Goal: Transaction & Acquisition: Download file/media

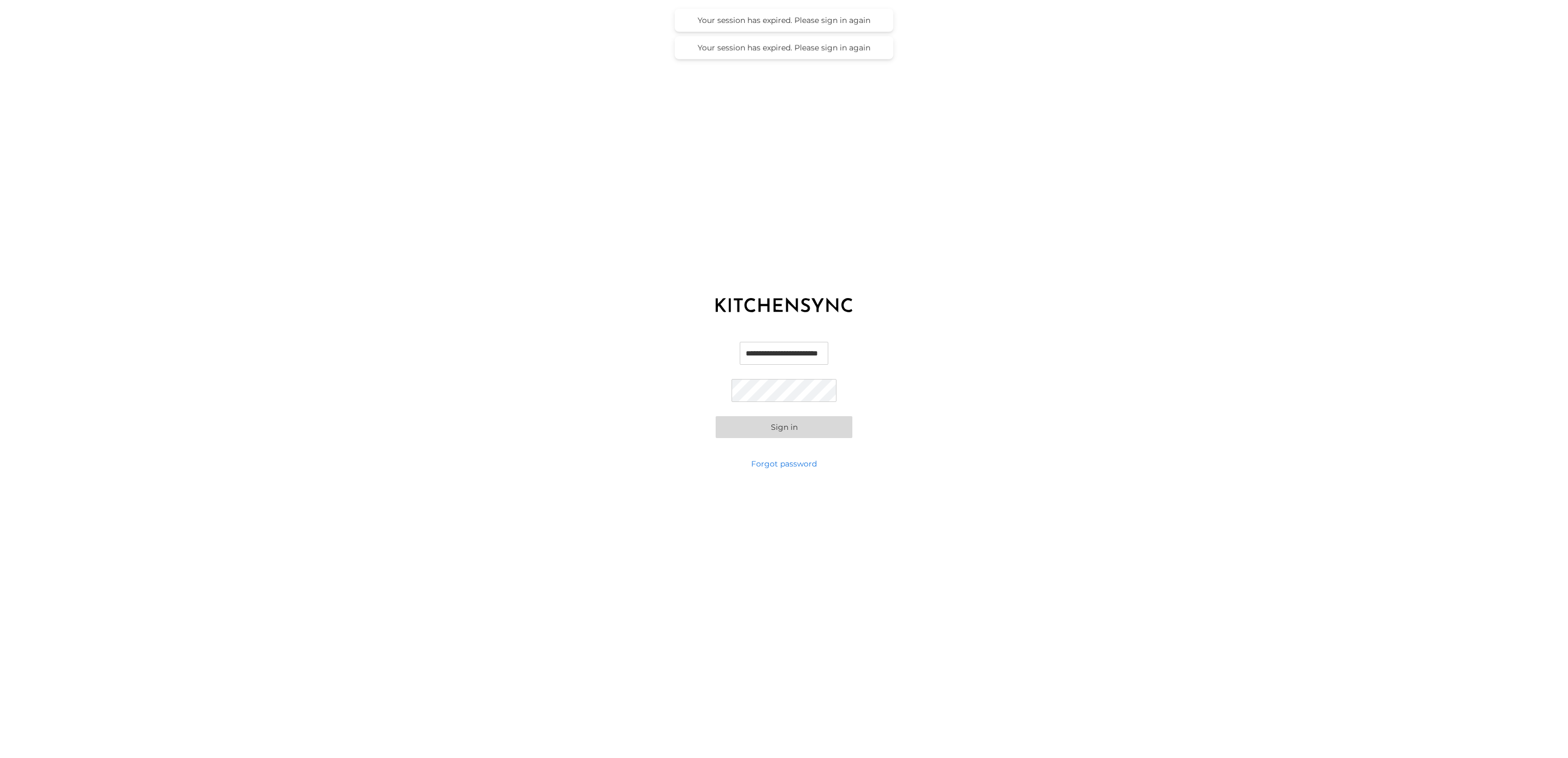
scroll to position [0, 9]
click at [751, 350] on input "**********" at bounding box center [784, 353] width 105 height 24
drag, startPoint x: 766, startPoint y: 356, endPoint x: 609, endPoint y: 348, distance: 157.2
click at [609, 348] on div "**********" at bounding box center [784, 390] width 1568 height 137
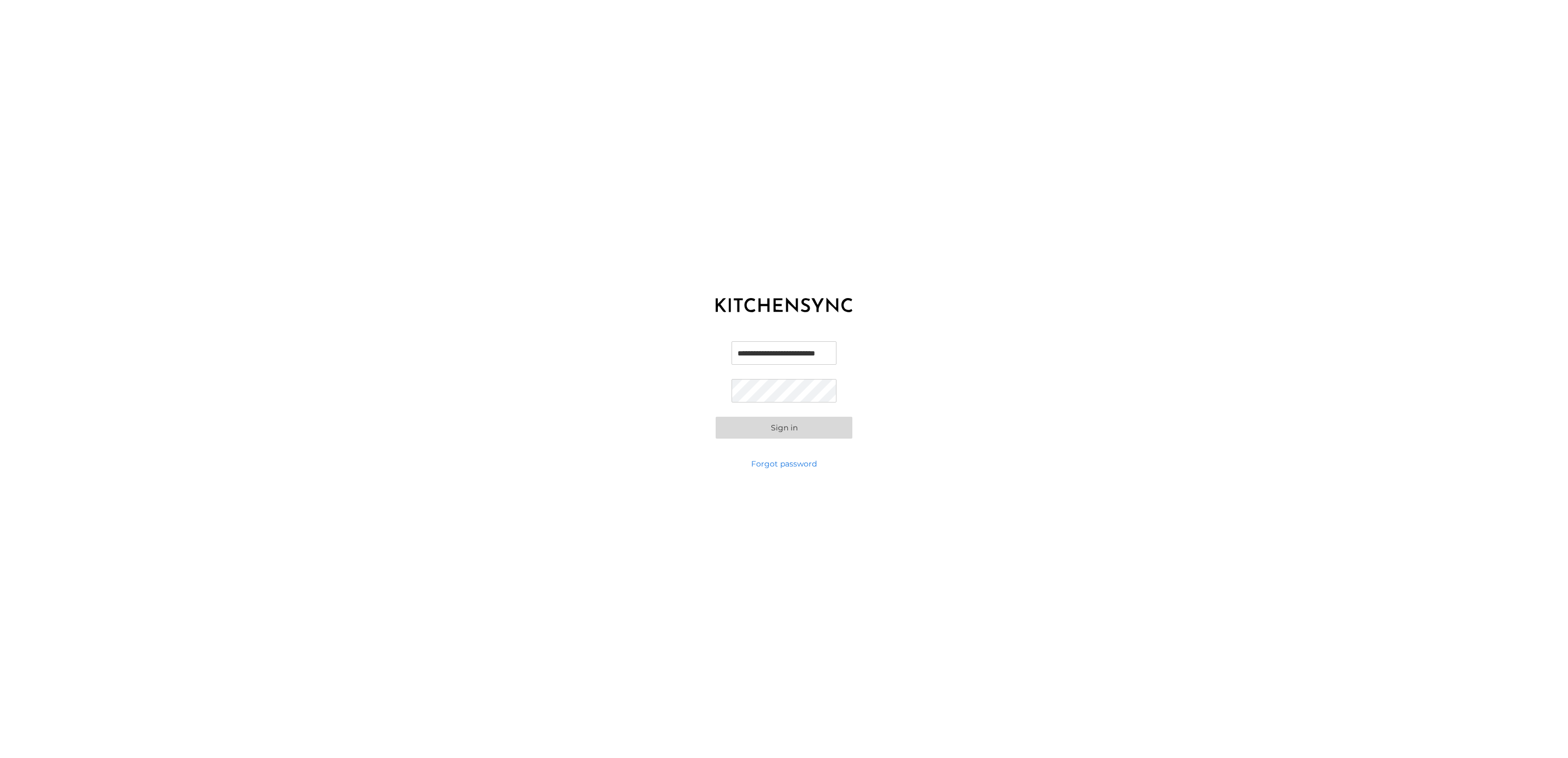
type input "**********"
click at [658, 383] on div "**********" at bounding box center [784, 390] width 1568 height 137
click at [716, 416] on button "Sign in" at bounding box center [784, 427] width 137 height 22
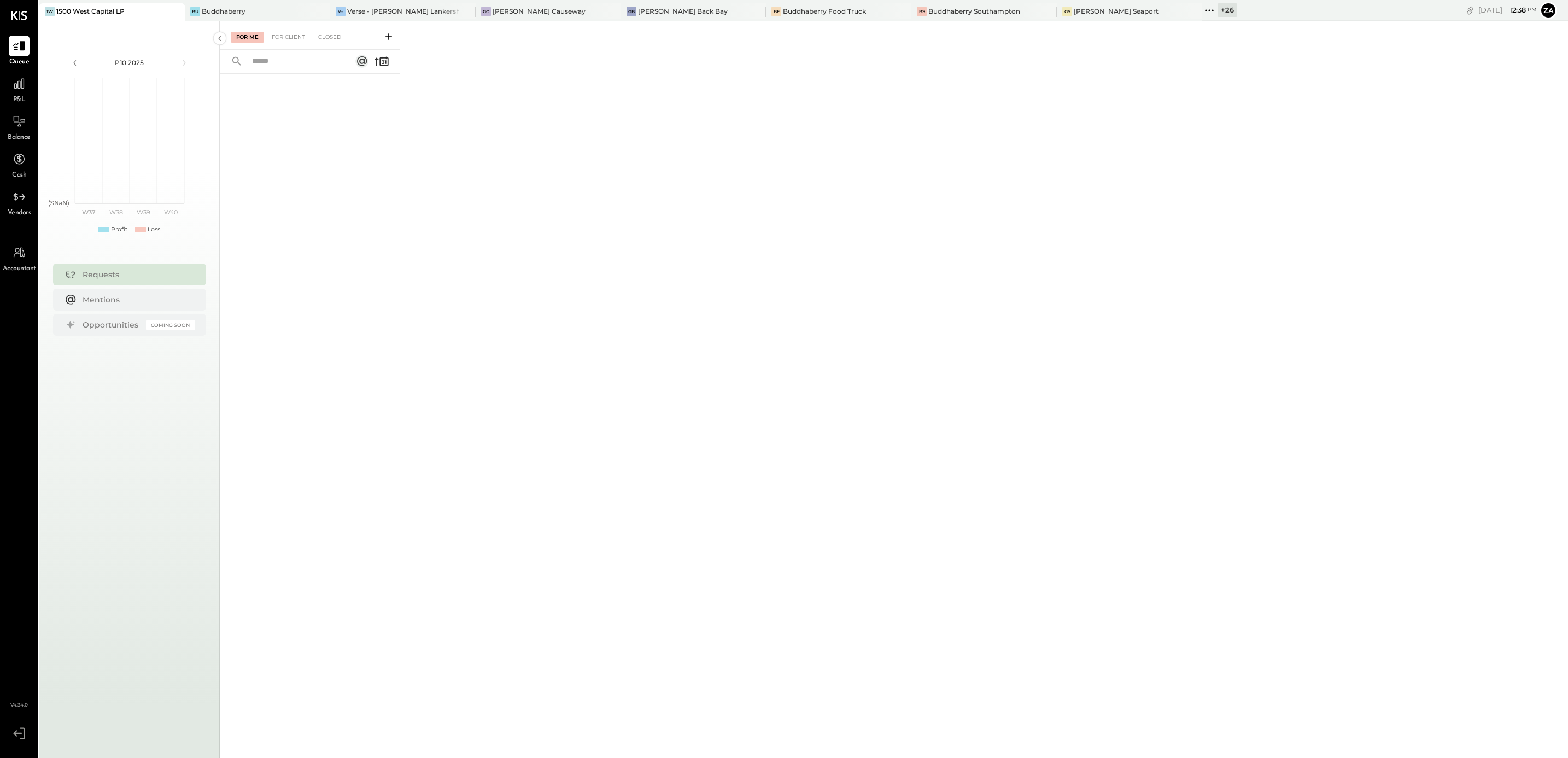
click at [1202, 8] on icon at bounding box center [1209, 10] width 14 height 14
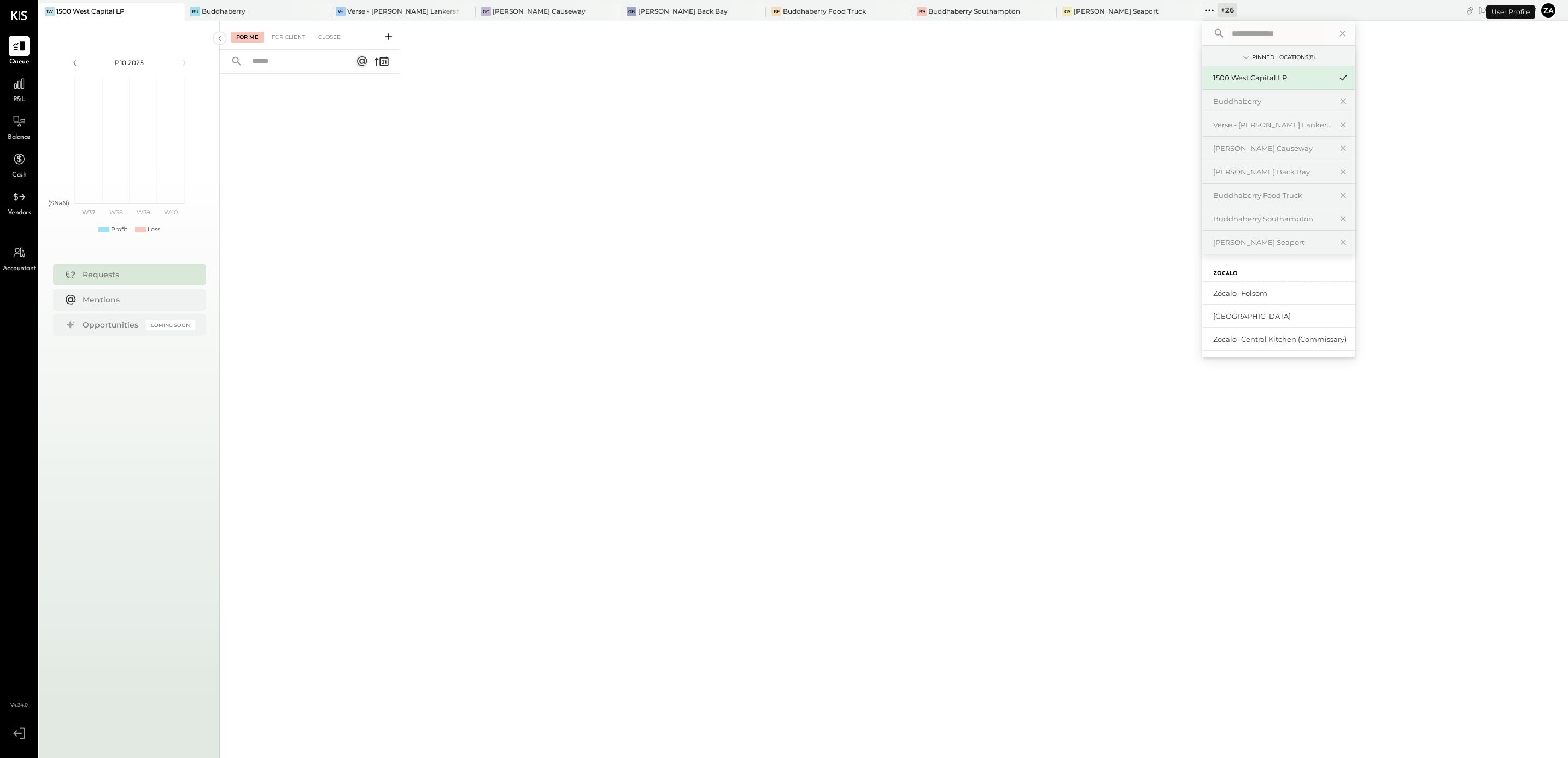
click at [1549, 7] on button "Za" at bounding box center [1548, 10] width 18 height 18
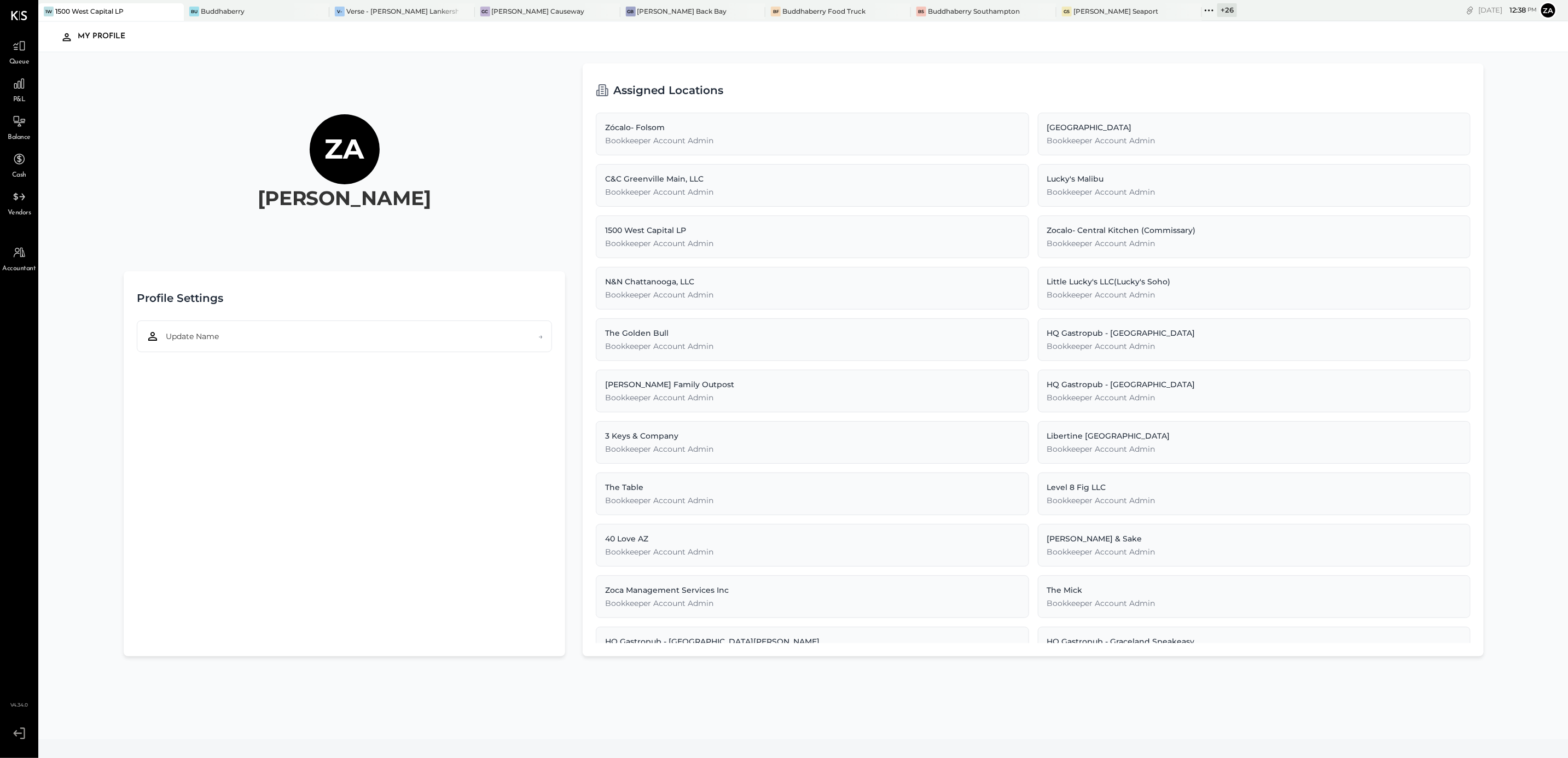
click at [13, 735] on icon at bounding box center [19, 733] width 19 height 16
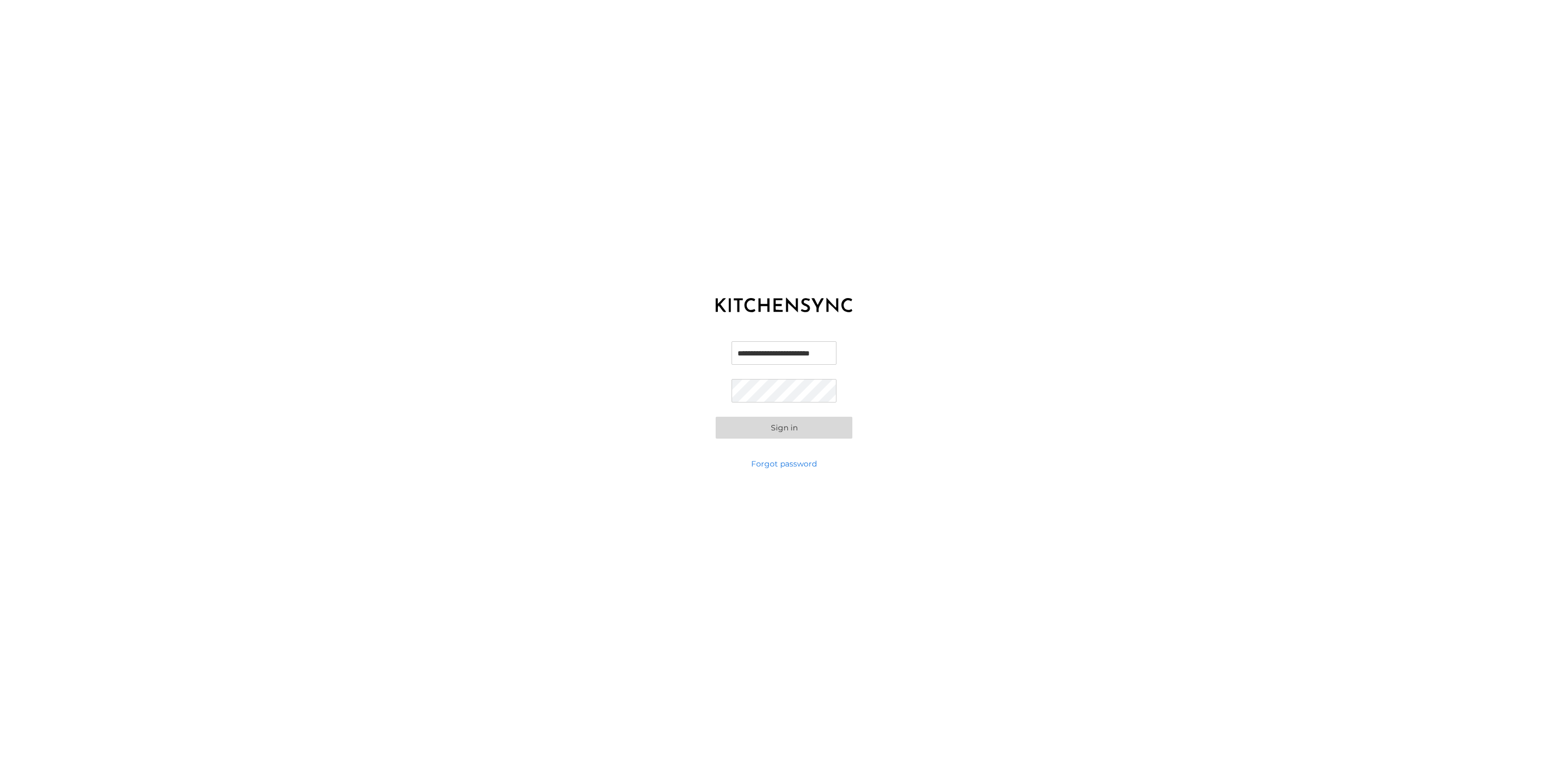
drag, startPoint x: 768, startPoint y: 348, endPoint x: 648, endPoint y: 342, distance: 120.1
click at [648, 342] on div "**********" at bounding box center [784, 390] width 1568 height 137
click at [789, 356] on input "**********" at bounding box center [784, 353] width 105 height 24
paste input "*"
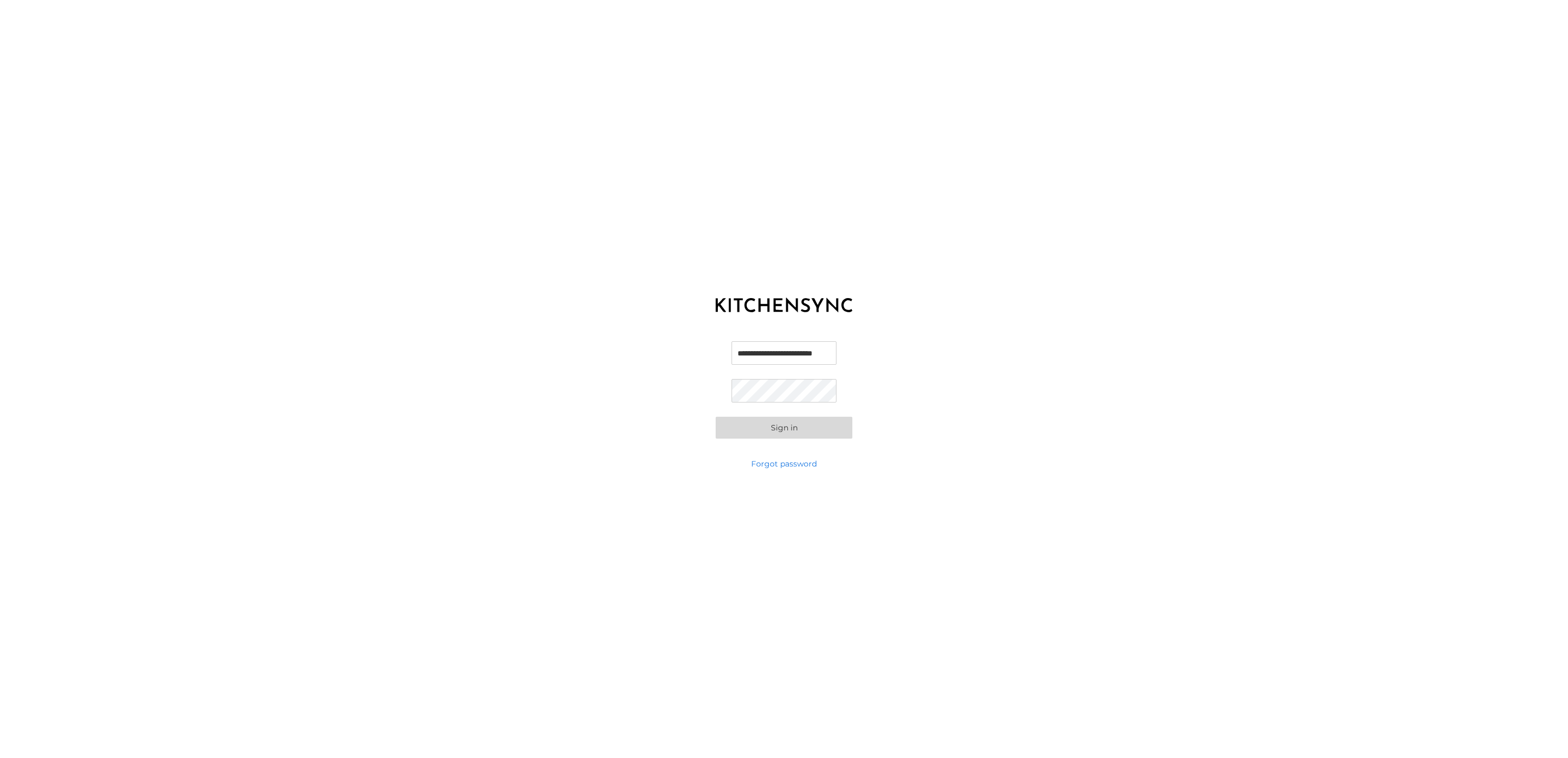
type input "**********"
click at [491, 357] on div "**********" at bounding box center [784, 390] width 1568 height 137
click at [581, 370] on div "**********" at bounding box center [784, 390] width 1568 height 137
drag, startPoint x: 735, startPoint y: 430, endPoint x: 698, endPoint y: 421, distance: 38.1
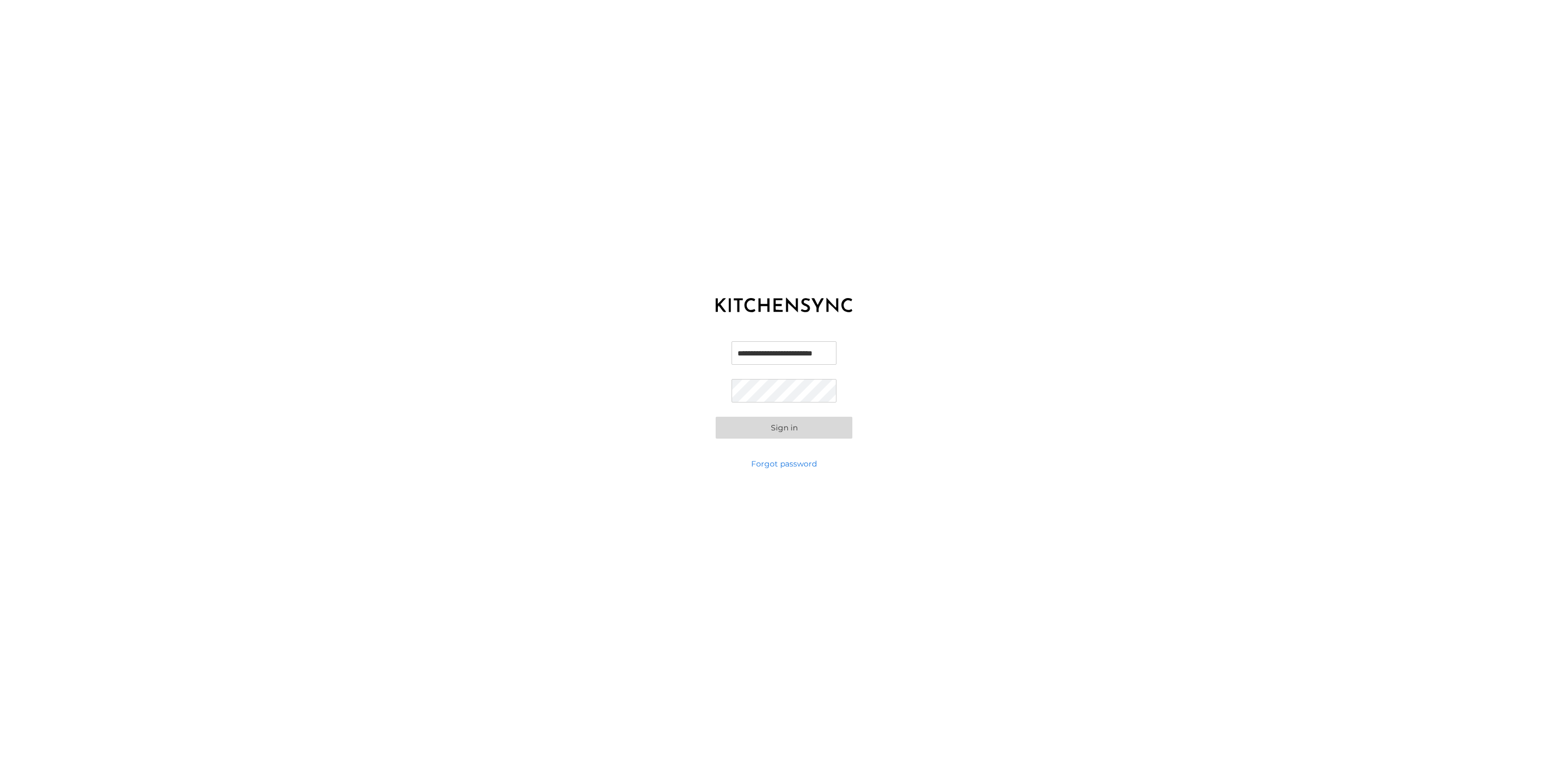
click at [737, 430] on button "Sign in" at bounding box center [784, 427] width 137 height 22
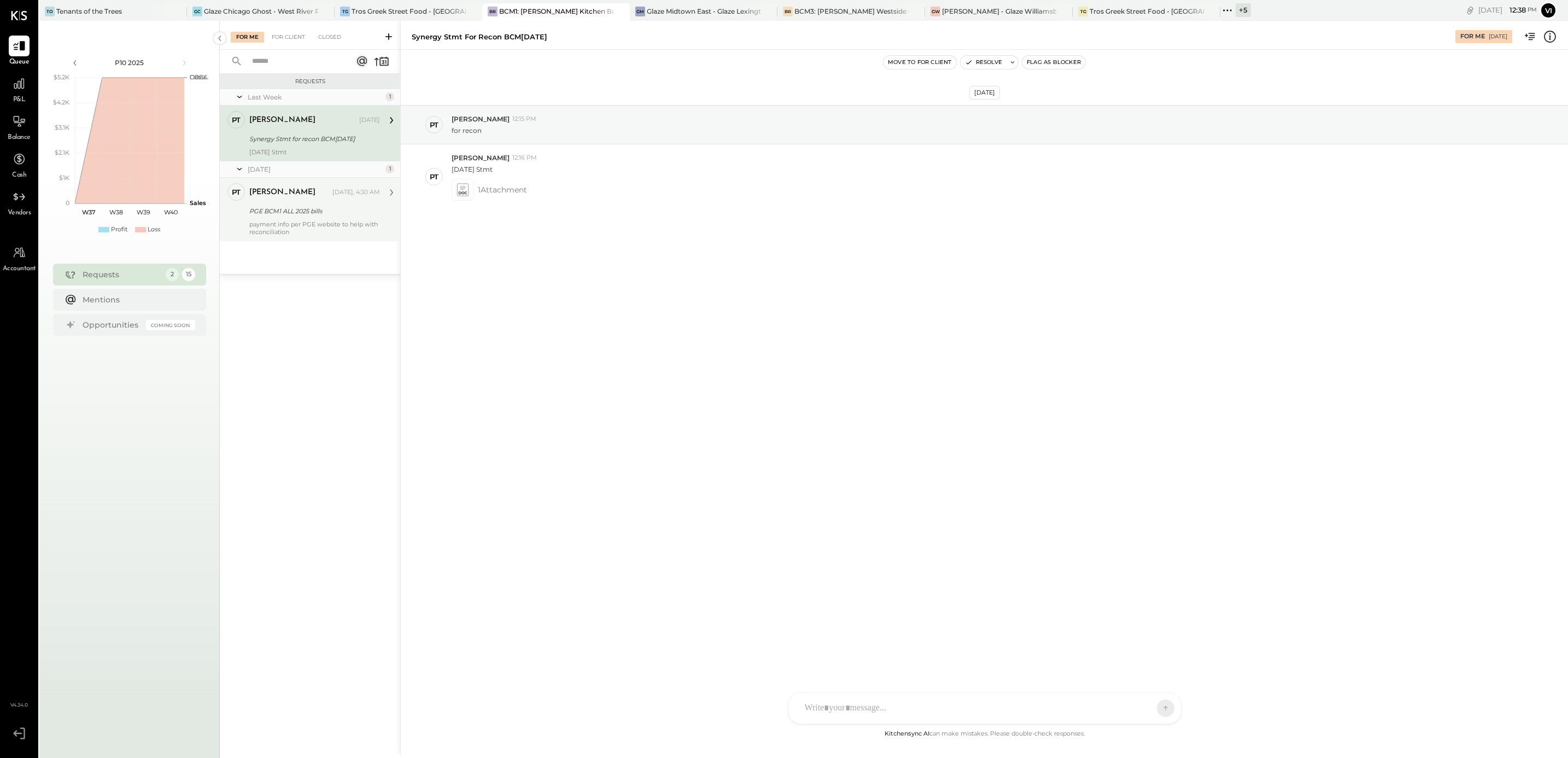
click at [326, 222] on div "payment info per PGE website to help with reconciliation" at bounding box center [315, 228] width 131 height 15
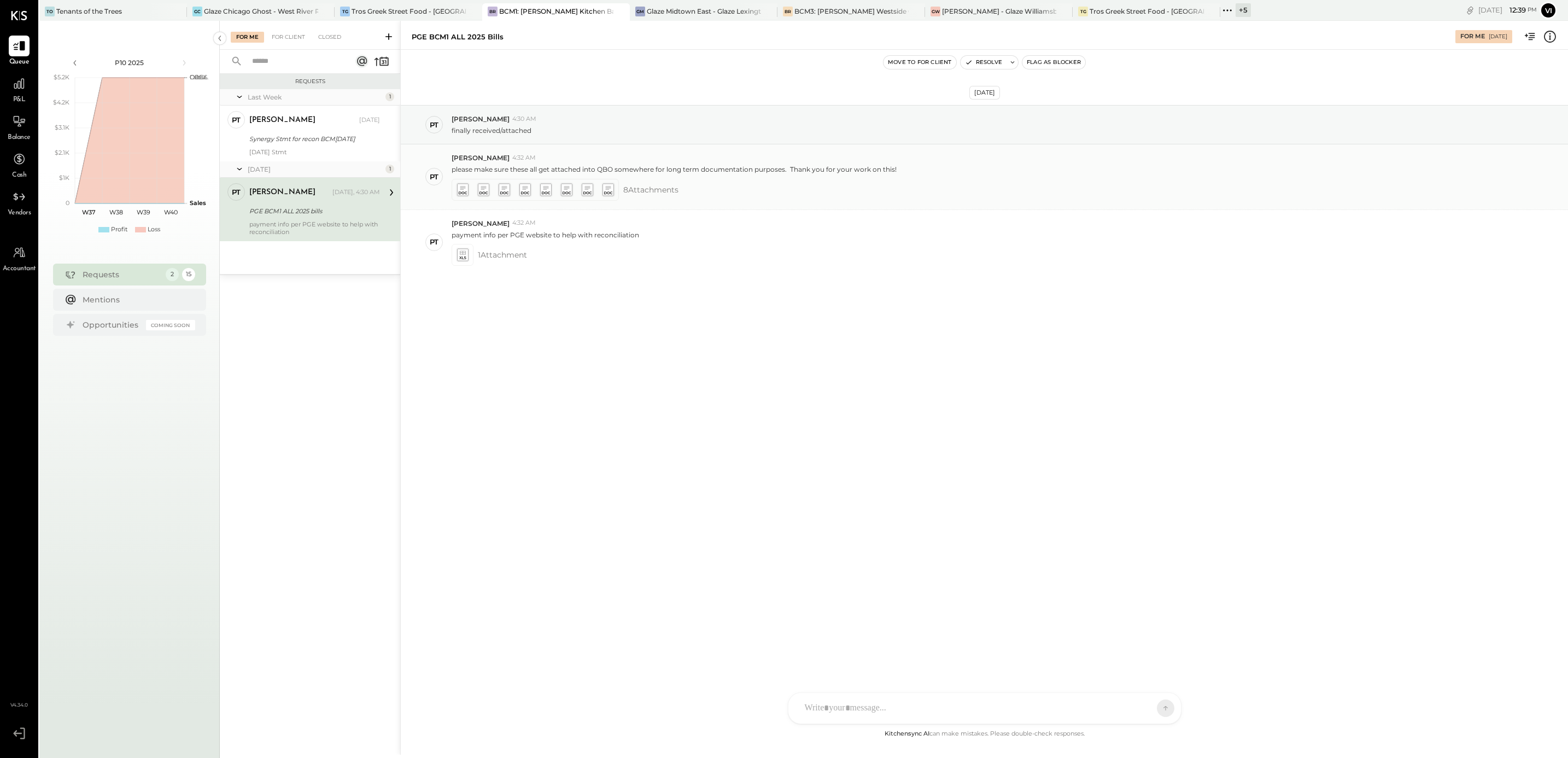
click at [463, 192] on icon at bounding box center [462, 189] width 12 height 13
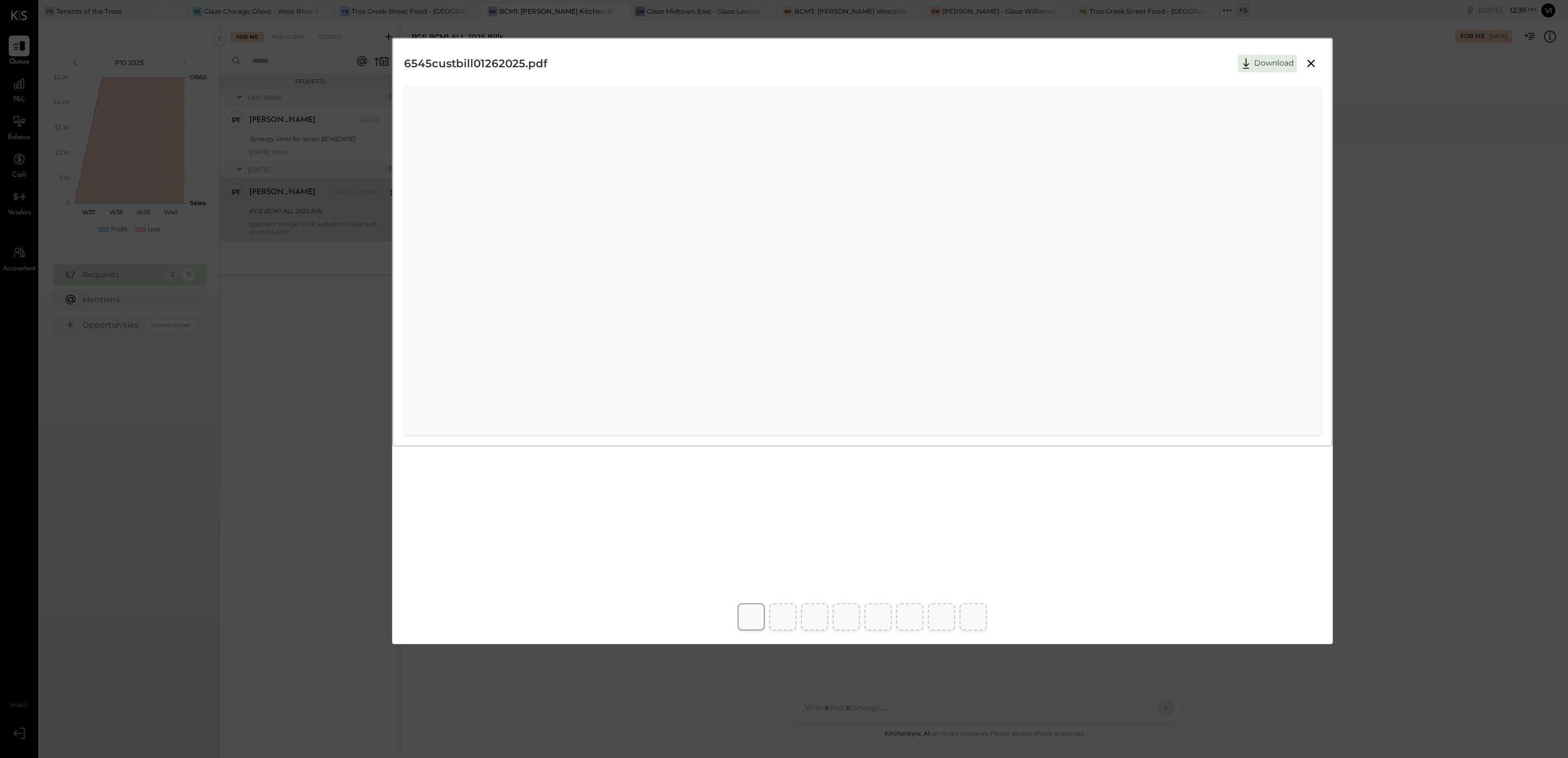
click at [1311, 63] on icon at bounding box center [1311, 63] width 13 height 13
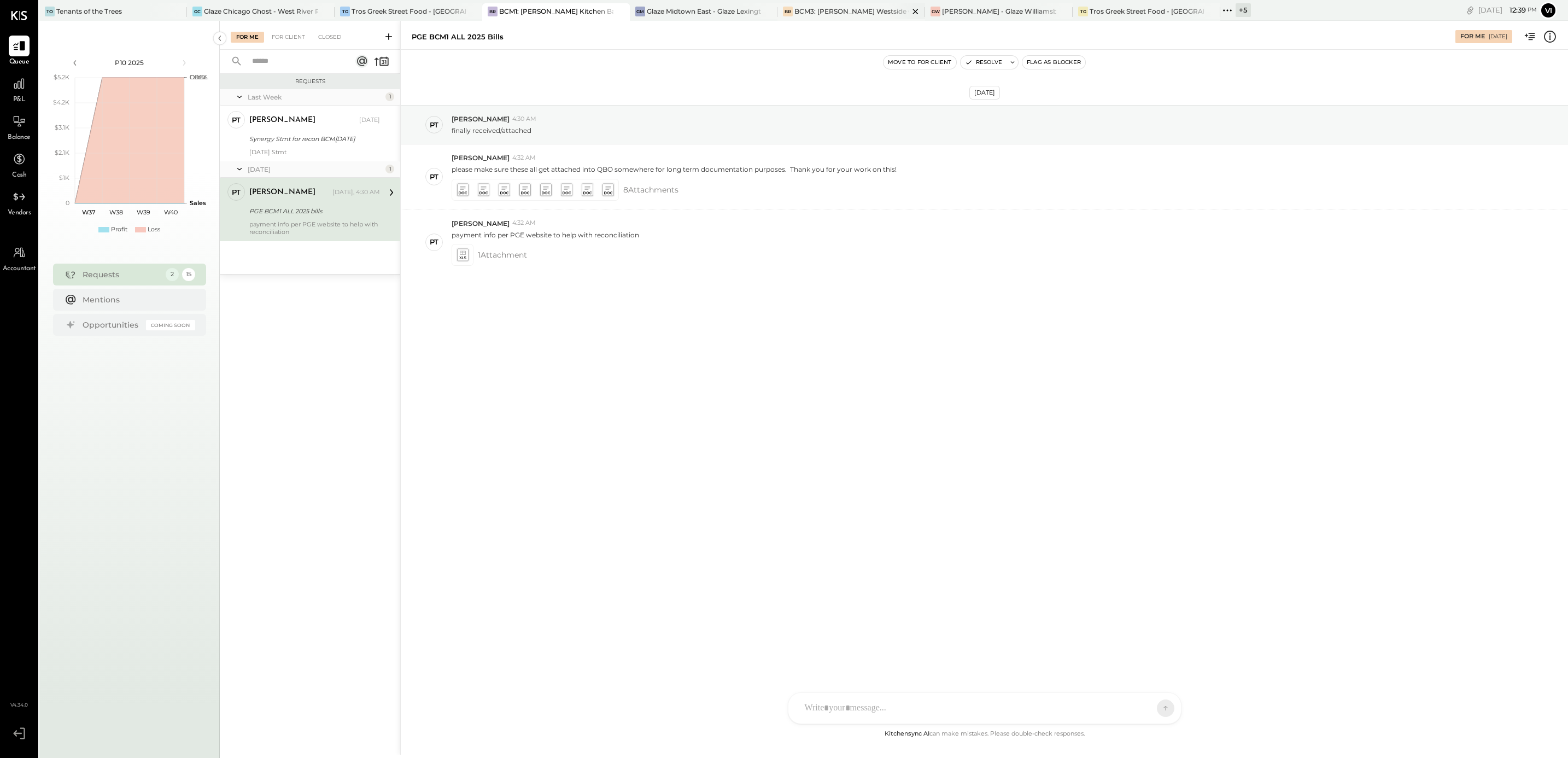
click at [842, 7] on div "BCM3: [PERSON_NAME] Westside Grill" at bounding box center [852, 11] width 114 height 9
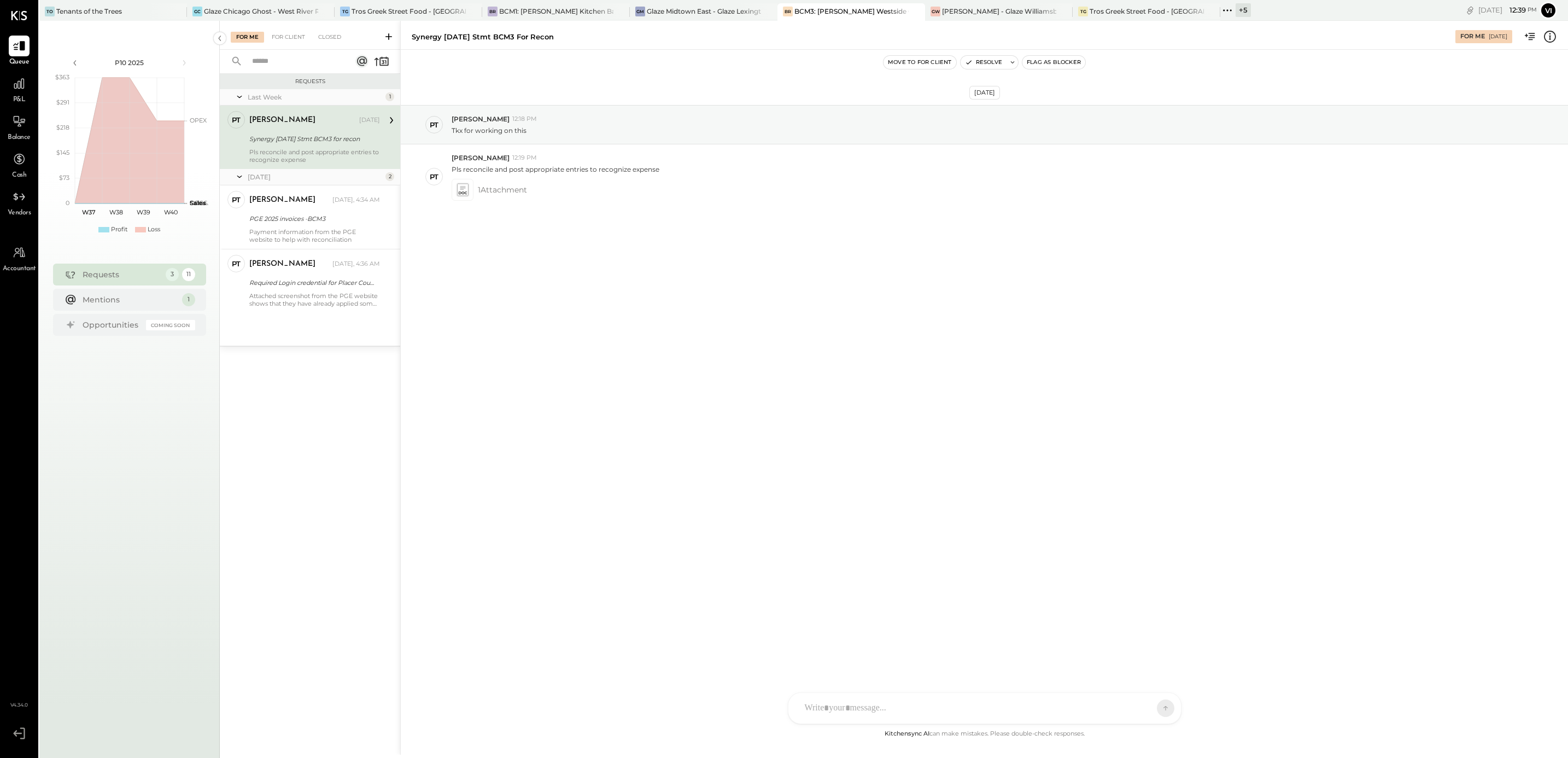
click at [1227, 12] on icon at bounding box center [1227, 10] width 14 height 14
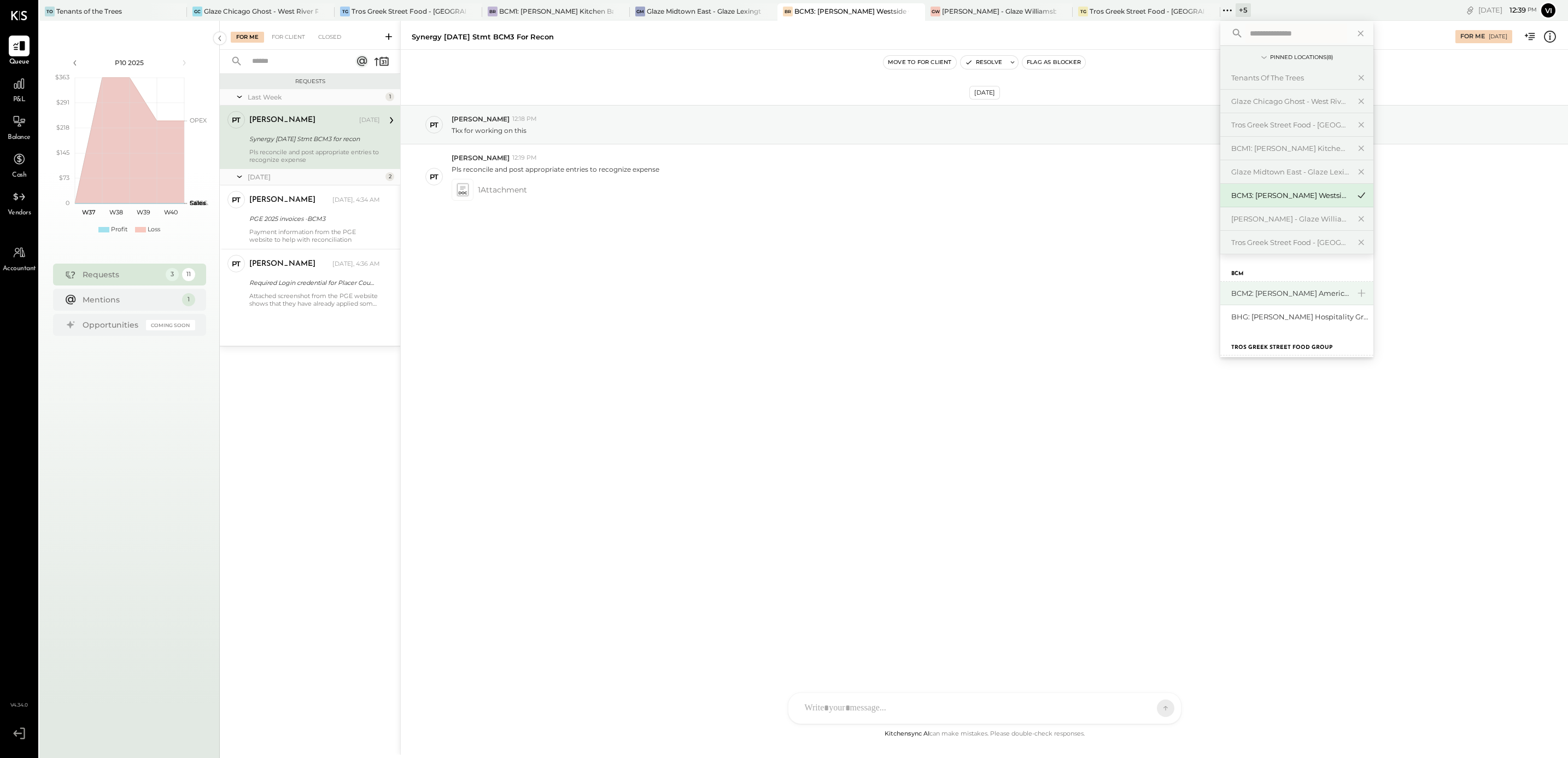
click at [1283, 293] on div "BCM2: [PERSON_NAME] American Cooking" at bounding box center [1290, 293] width 118 height 10
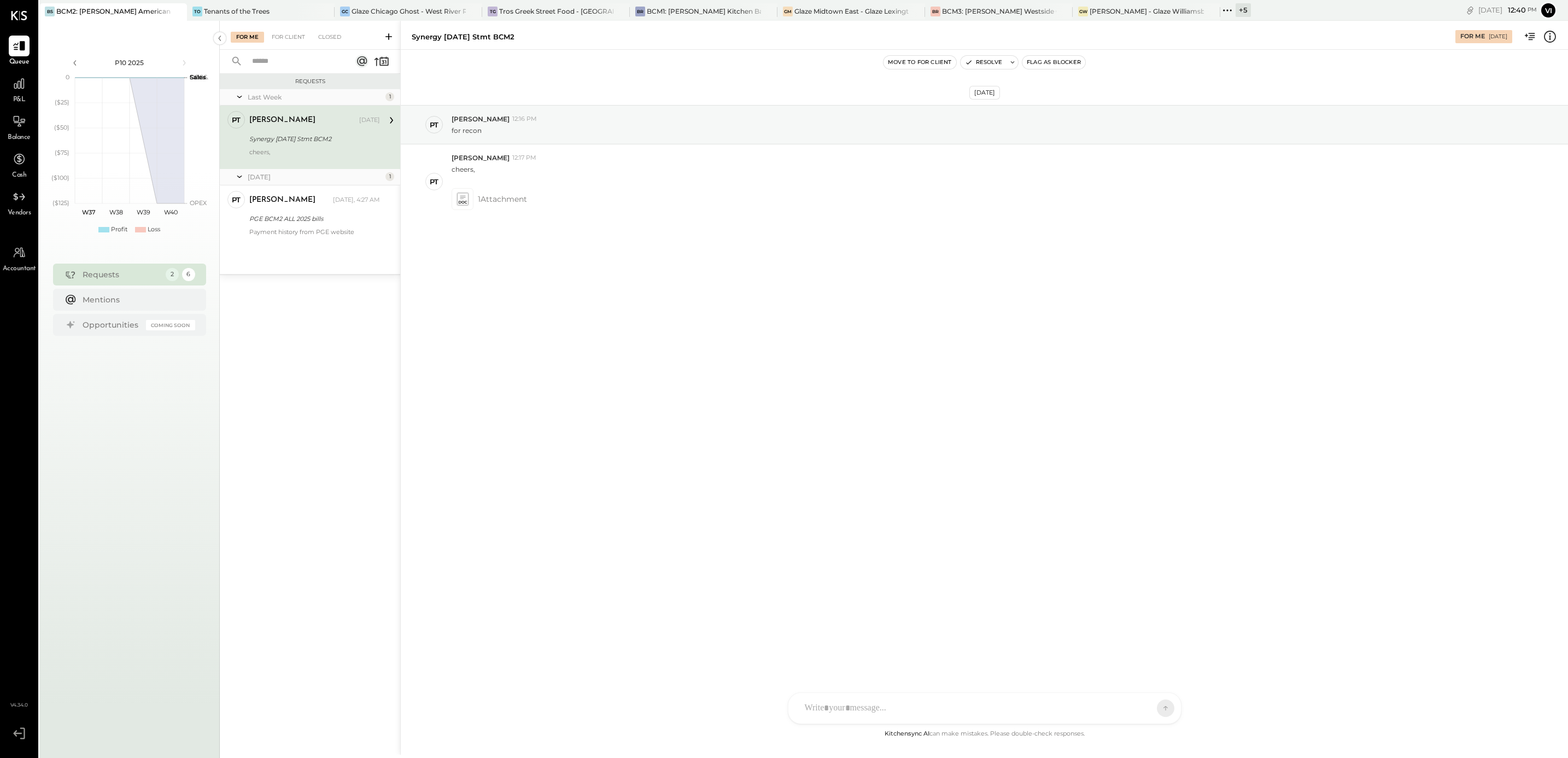
click at [336, 362] on div "Requests Last Week 1 PT [PERSON_NAME] Accountant [PERSON_NAME] [DATE] Synergy […" at bounding box center [310, 396] width 180 height 644
click at [701, 1] on div "BS BCM2: [GEOGRAPHIC_DATA] - [PERSON_NAME] American Cooking To Tenants of the T…" at bounding box center [687, 10] width 1294 height 21
click at [695, 9] on div "BCM1: [PERSON_NAME] Kitchen Bar Market" at bounding box center [704, 11] width 114 height 9
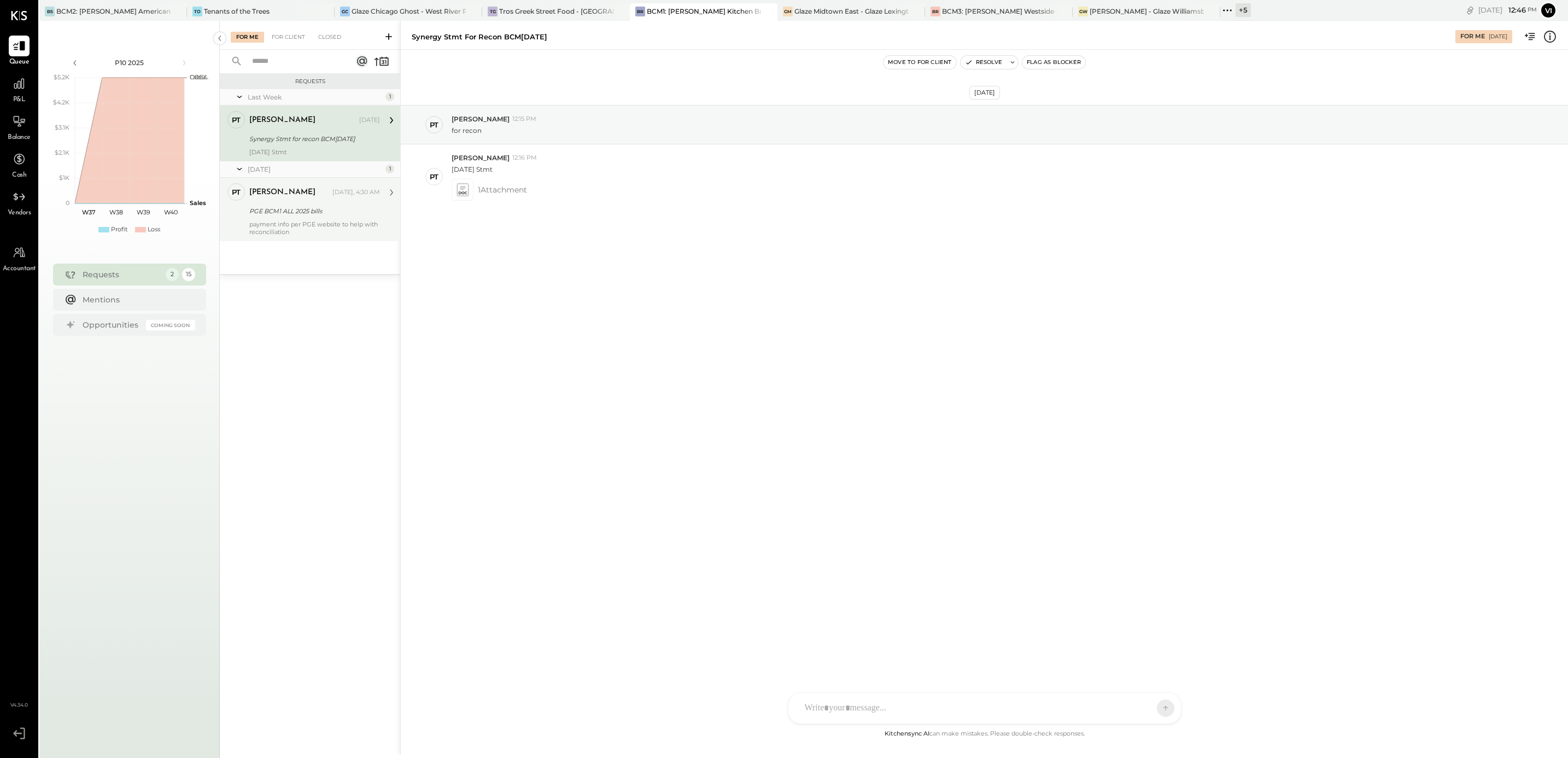
click at [335, 216] on div "PGE BCM1 ALL 2025 bills" at bounding box center [313, 211] width 127 height 11
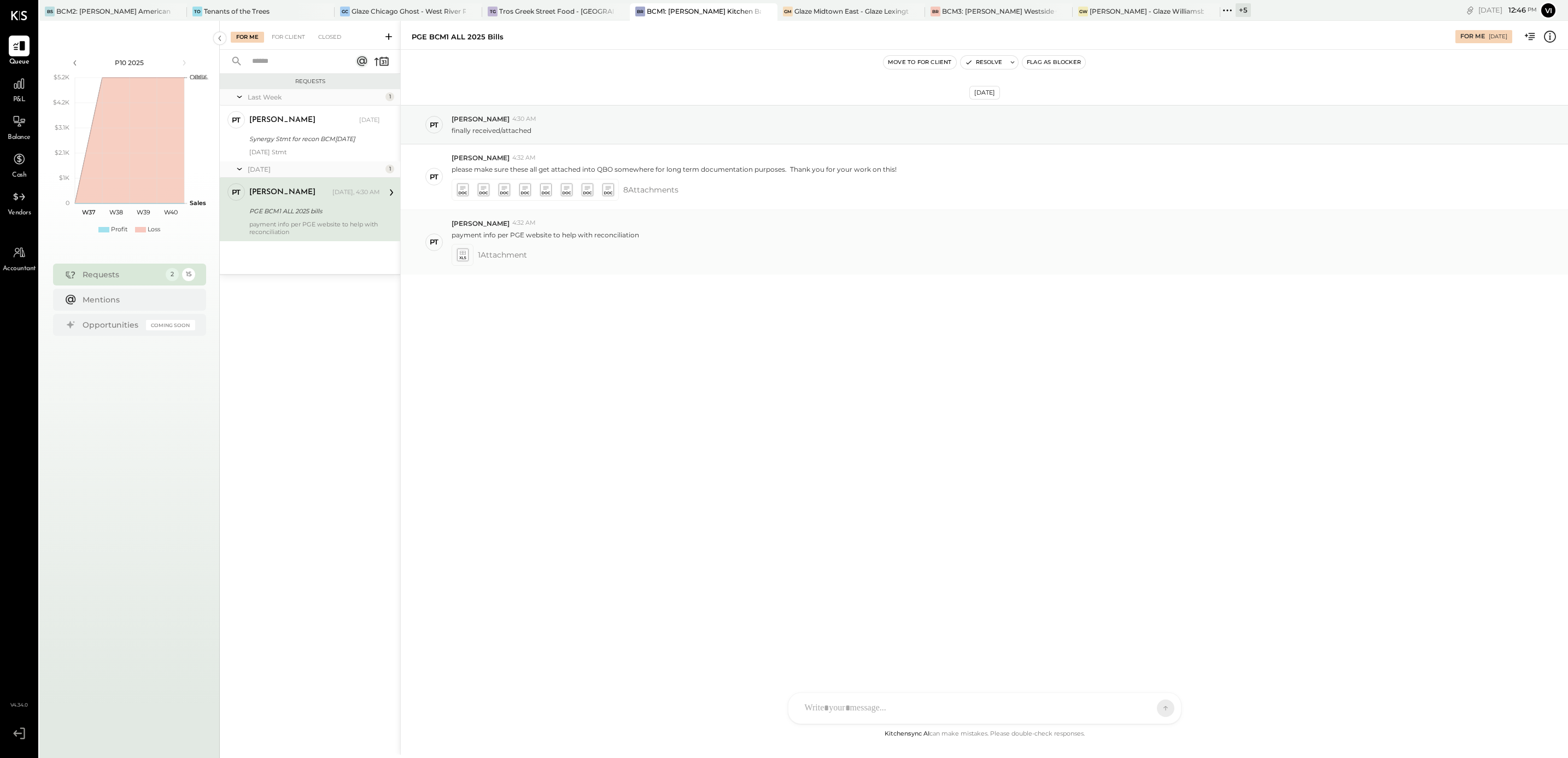
click at [460, 256] on icon at bounding box center [462, 254] width 12 height 13
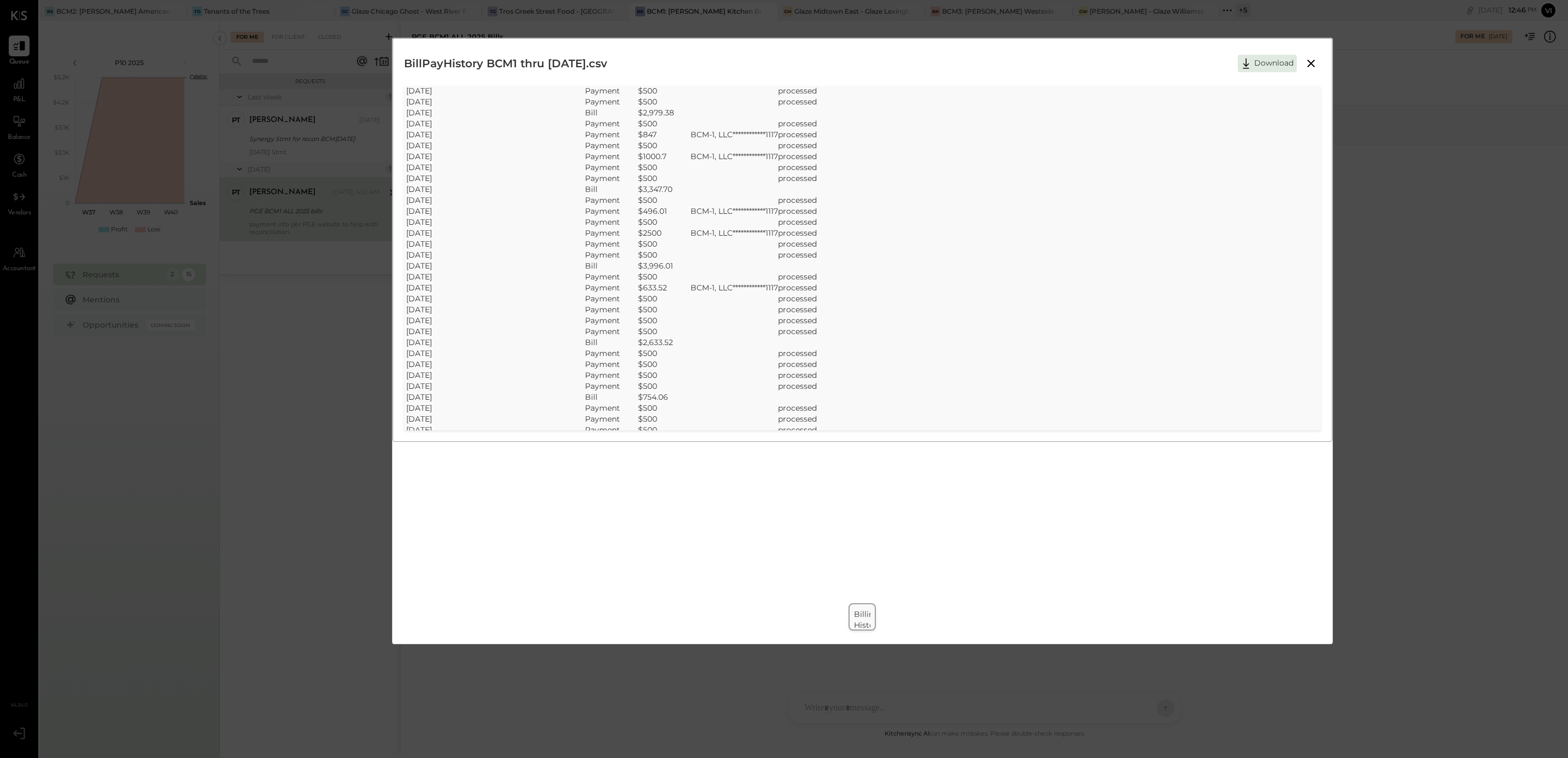
scroll to position [1188, 0]
click at [1307, 66] on icon at bounding box center [1311, 63] width 13 height 13
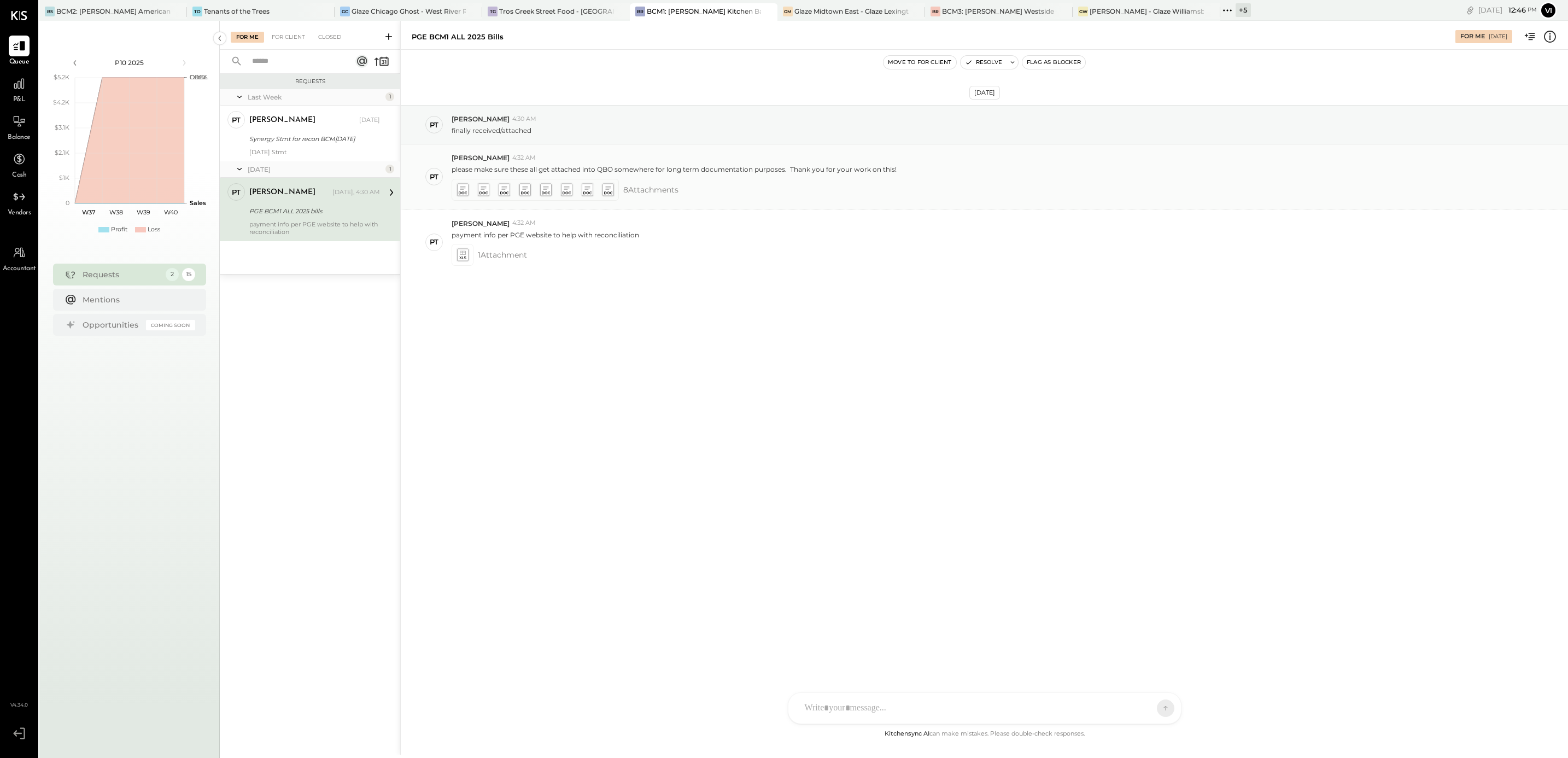
click at [461, 191] on icon at bounding box center [462, 189] width 12 height 13
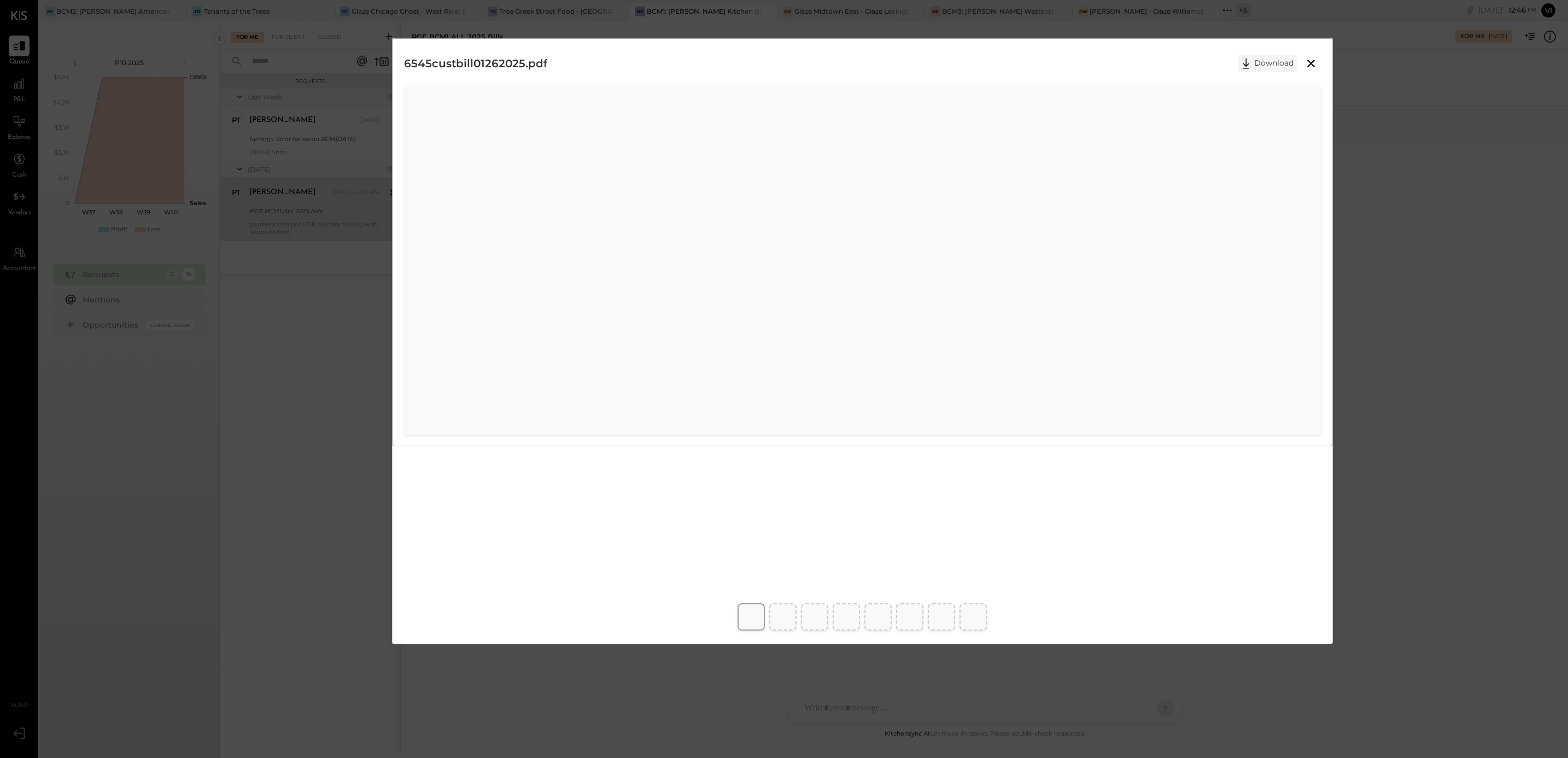
click at [1267, 66] on button "Download" at bounding box center [1267, 63] width 59 height 18
click at [1398, 217] on div "6545custbill01262025.pdf Download" at bounding box center [784, 379] width 1568 height 758
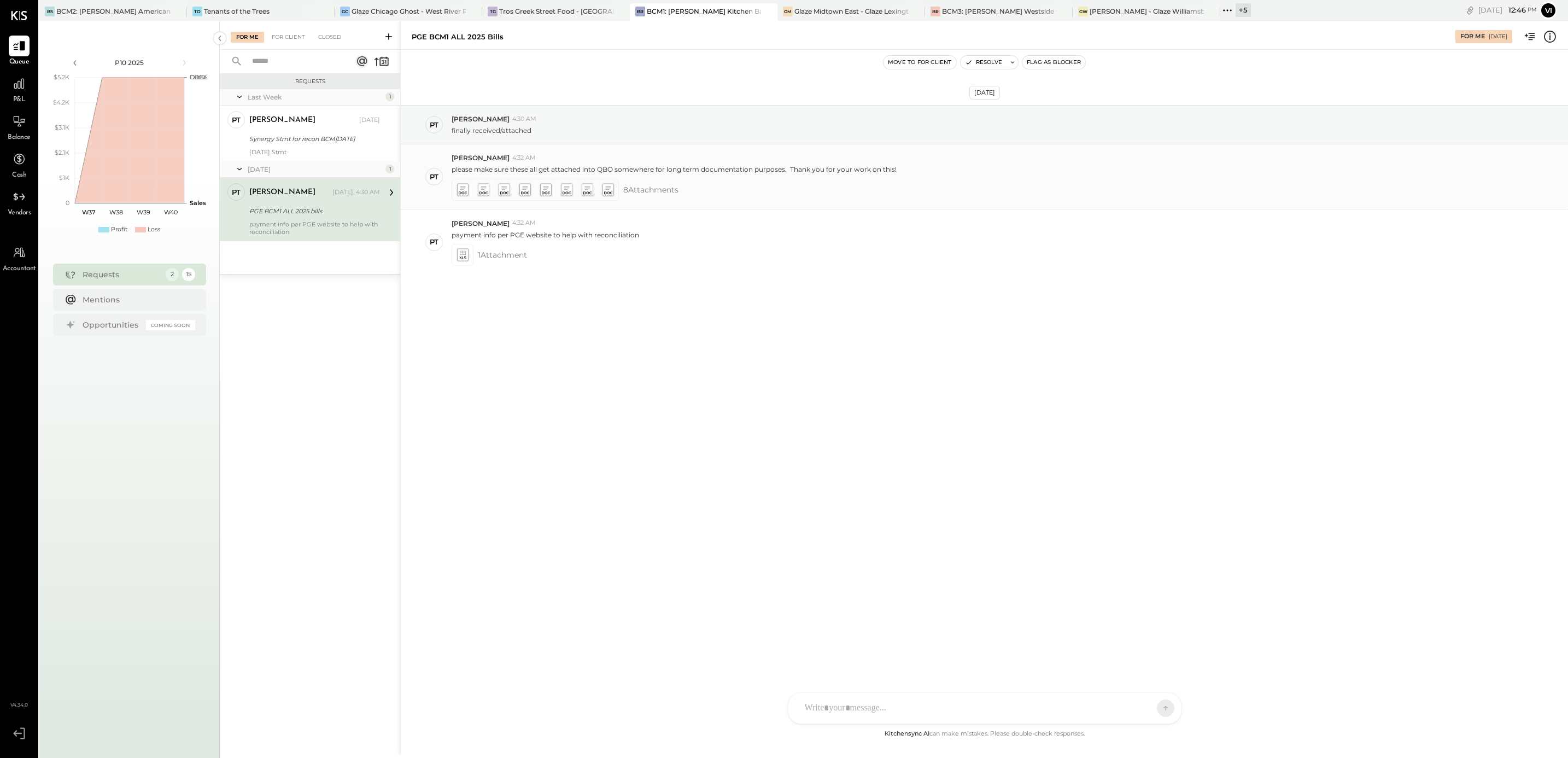
click at [481, 195] on icon at bounding box center [483, 189] width 12 height 13
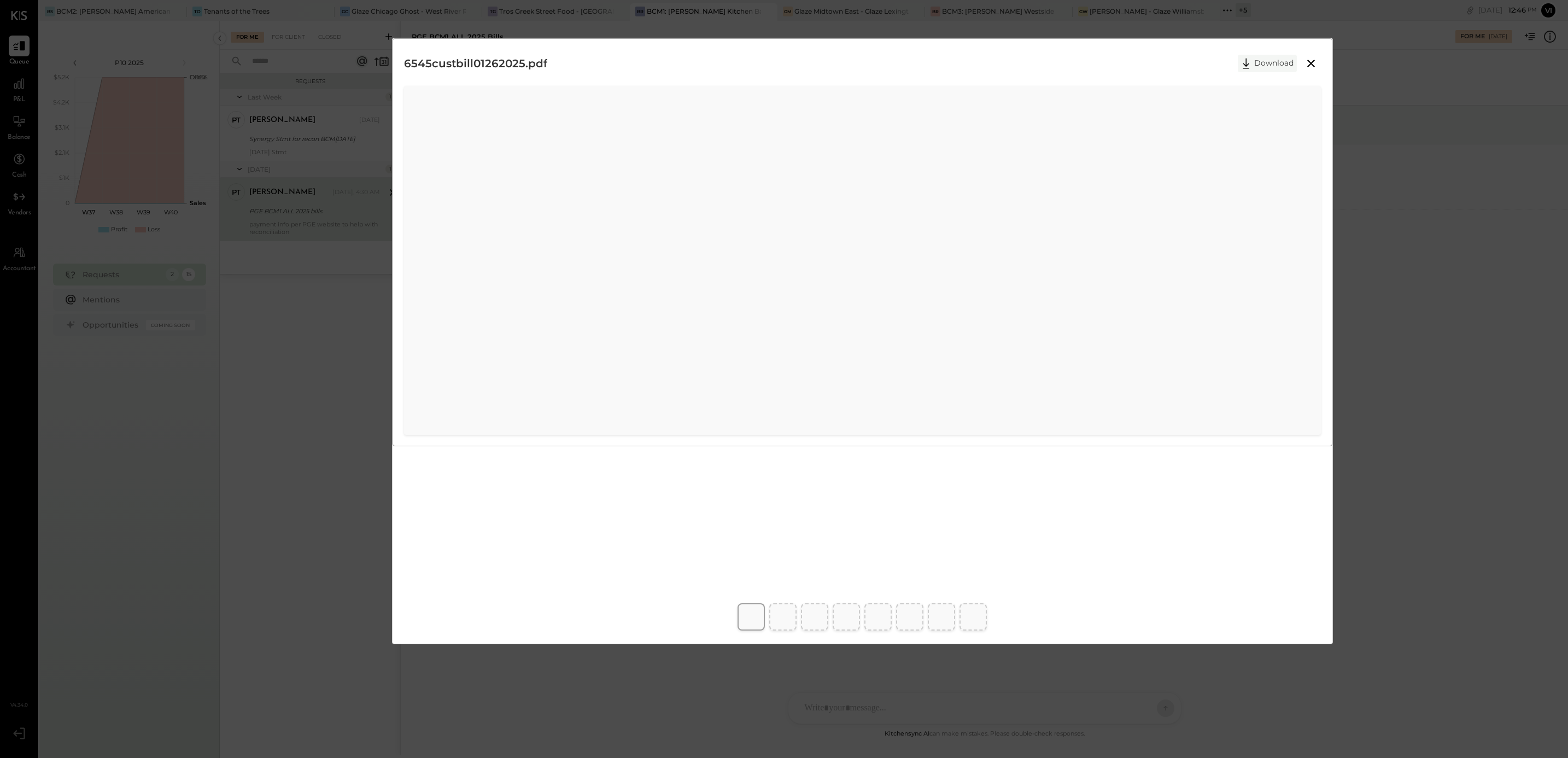
click at [1259, 66] on button "Download" at bounding box center [1267, 63] width 59 height 18
click at [1401, 286] on div "6545custbill01262025.pdf Download" at bounding box center [784, 379] width 1568 height 758
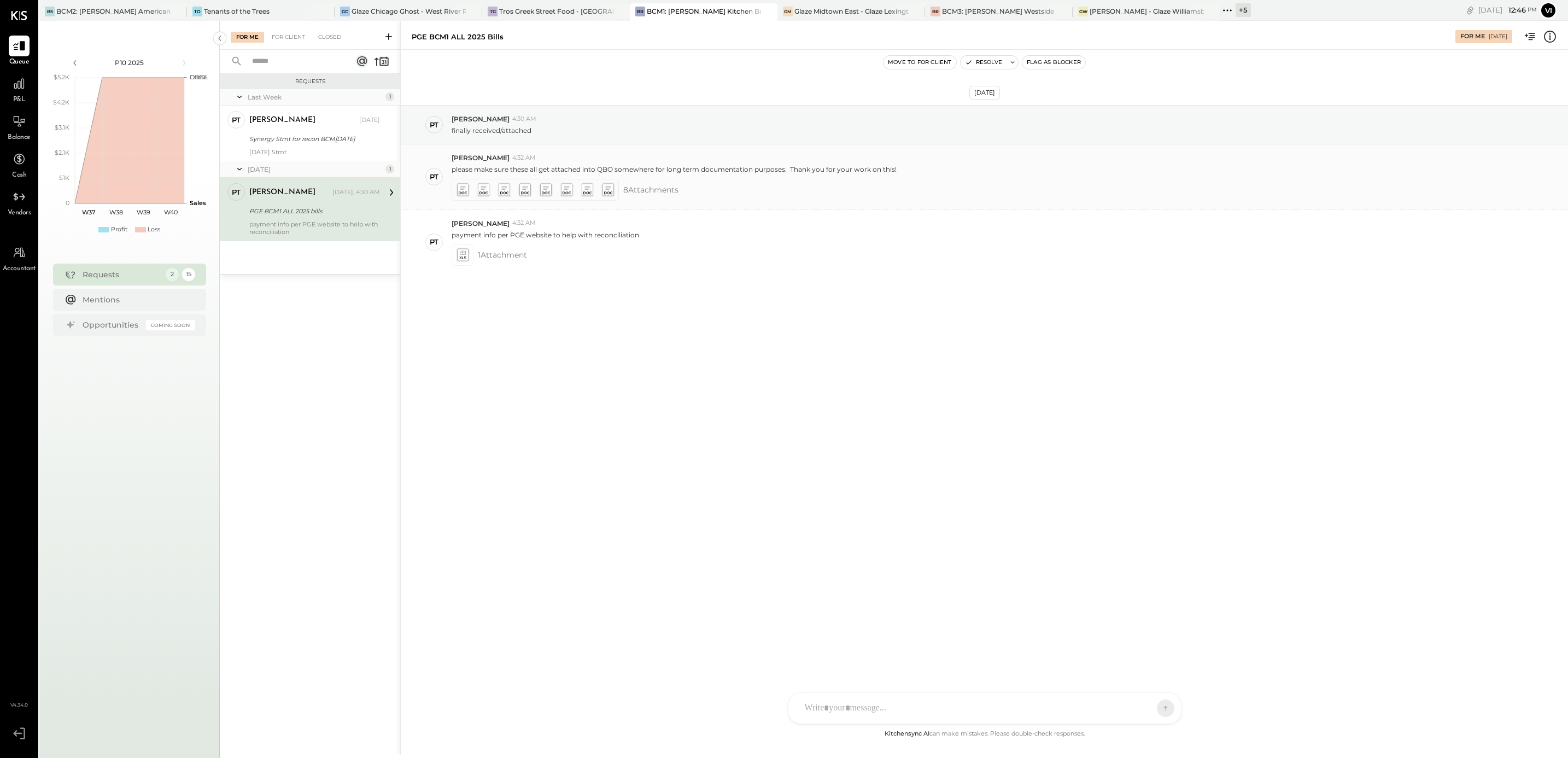
click at [636, 189] on span "8 Attachment s" at bounding box center [651, 190] width 55 height 22
click at [505, 192] on icon at bounding box center [504, 192] width 8 height 2
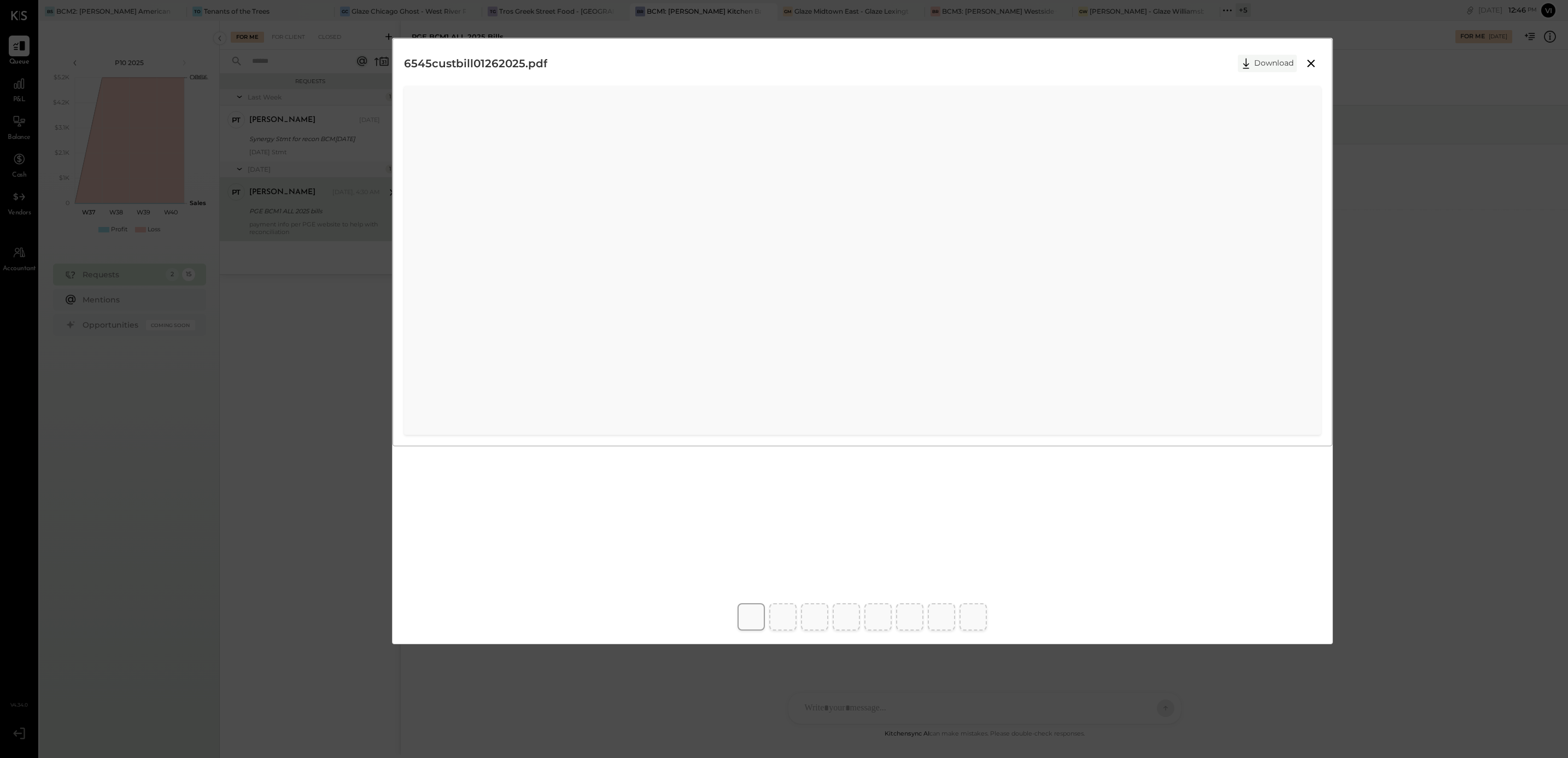
click at [1263, 67] on button "Download" at bounding box center [1267, 63] width 59 height 18
click at [1488, 442] on div "6545custbill01262025.pdf Download" at bounding box center [784, 379] width 1568 height 758
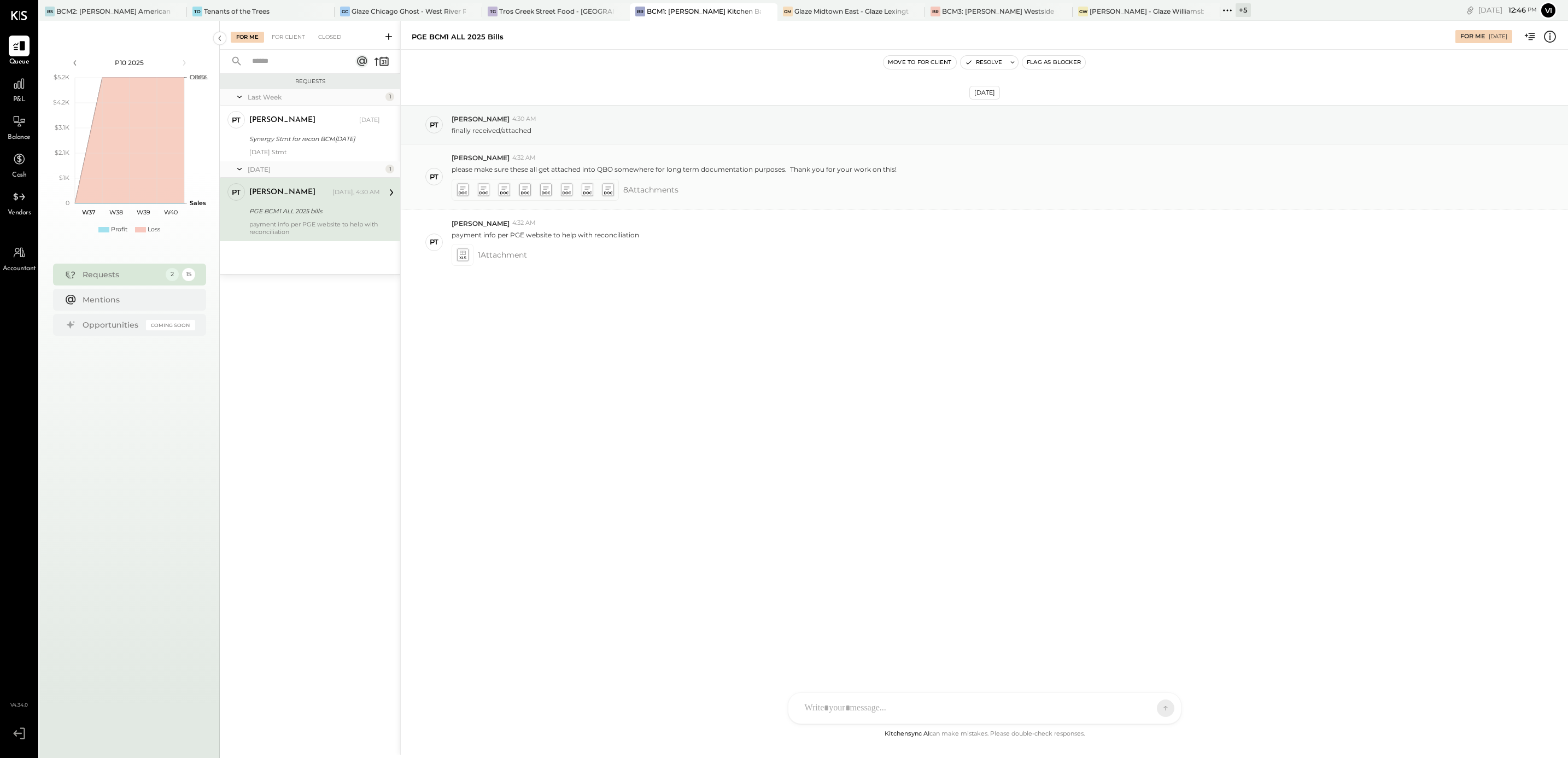
click at [523, 197] on icon at bounding box center [525, 189] width 13 height 15
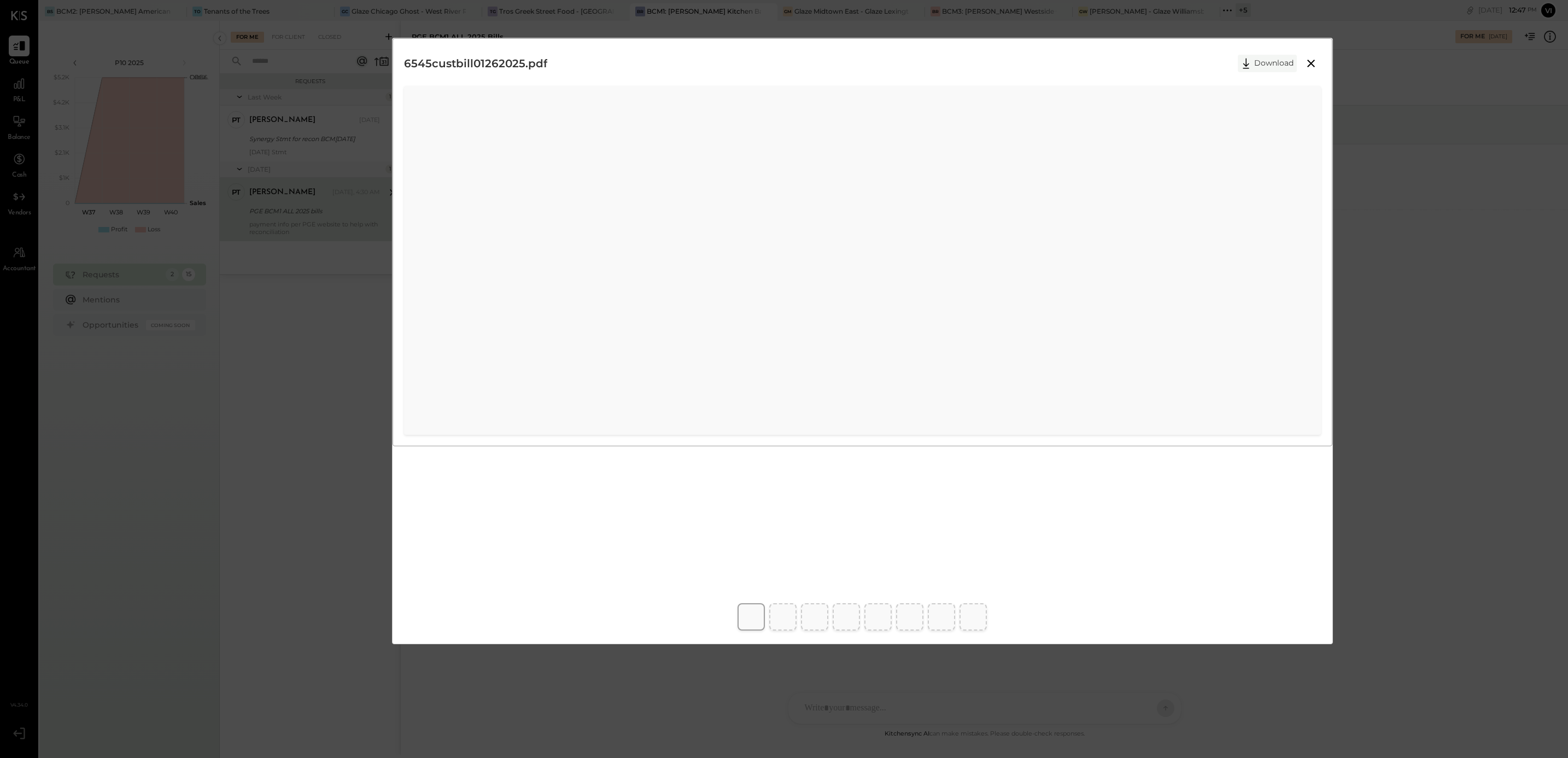
click at [1275, 68] on button "Download" at bounding box center [1267, 63] width 59 height 18
click at [1427, 407] on div "6545custbill01262025.pdf Download" at bounding box center [784, 379] width 1568 height 758
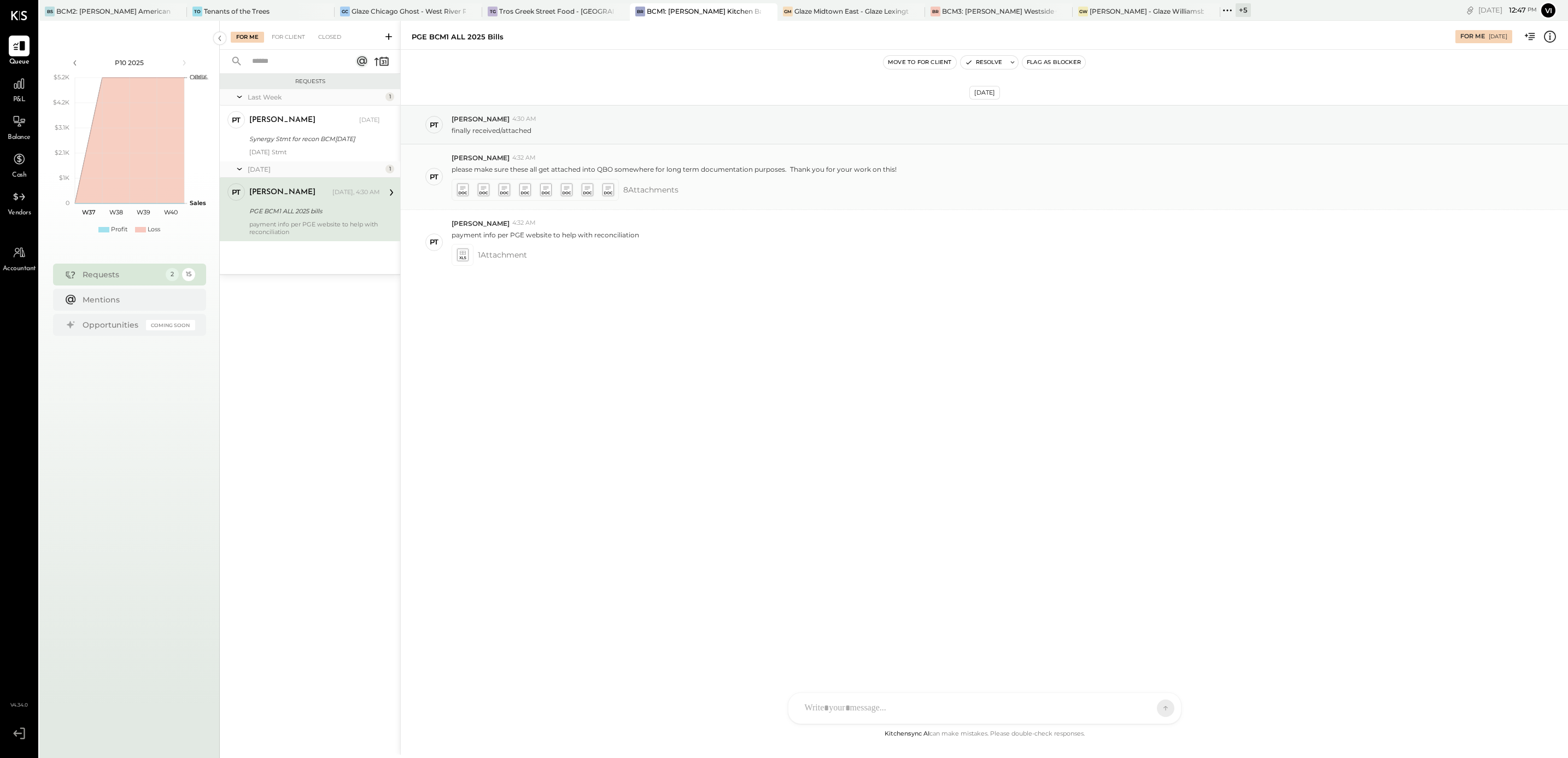
click at [544, 189] on icon at bounding box center [545, 189] width 12 height 13
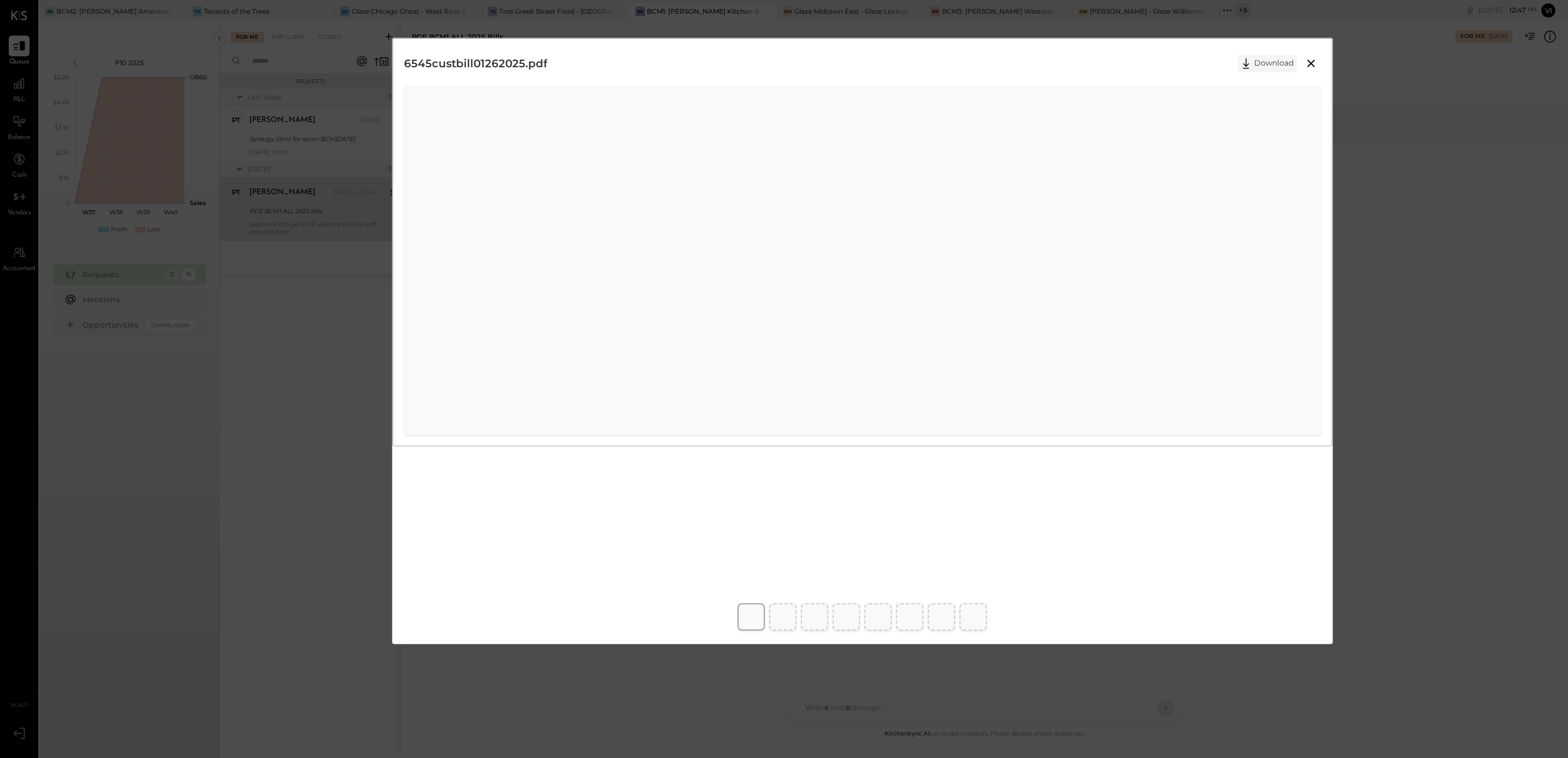
click at [1275, 65] on button "Download" at bounding box center [1267, 63] width 59 height 18
click at [1417, 468] on div "6545custbill01262025.pdf Download" at bounding box center [784, 379] width 1568 height 758
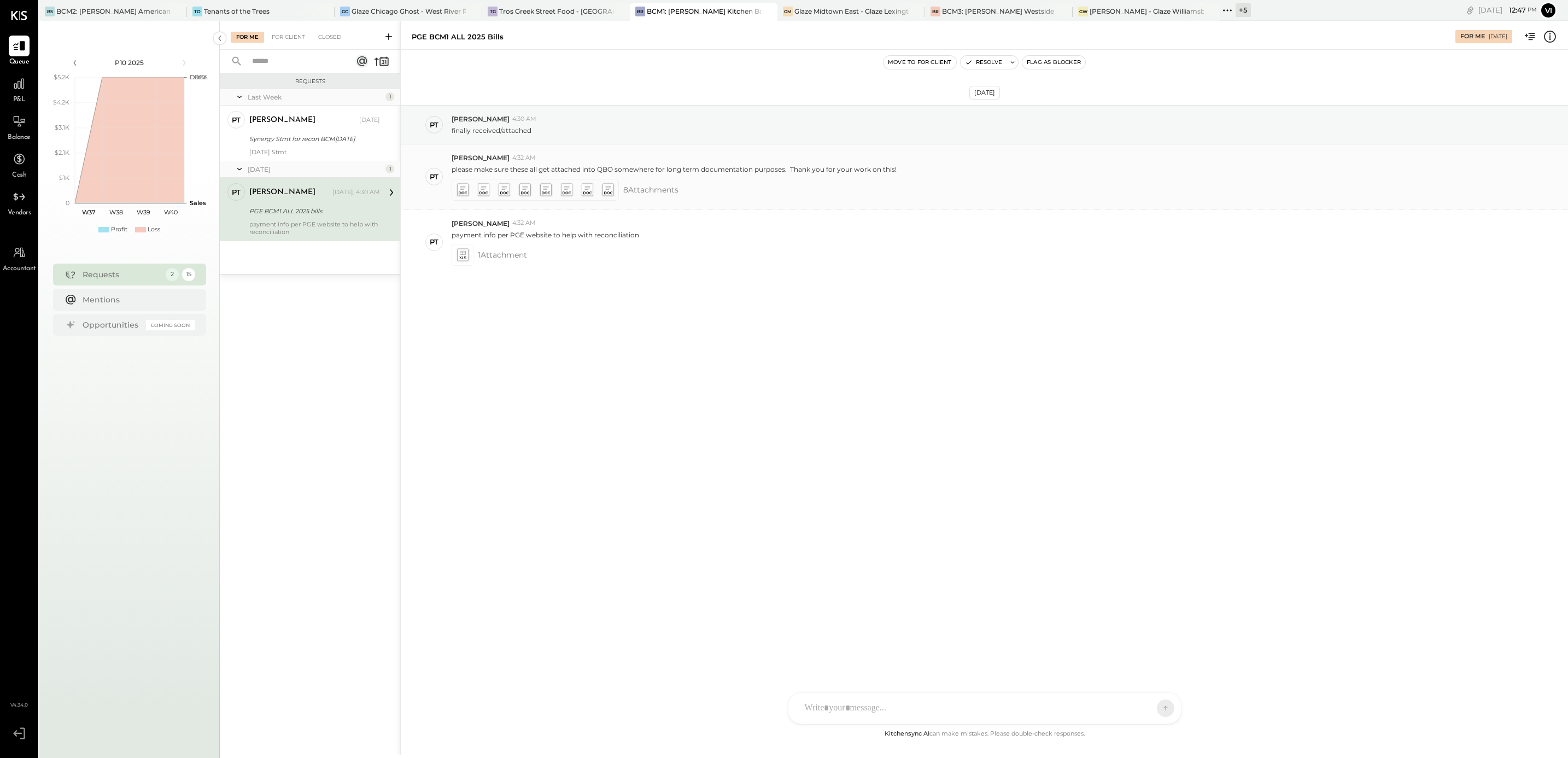
click at [570, 192] on icon at bounding box center [566, 192] width 8 height 2
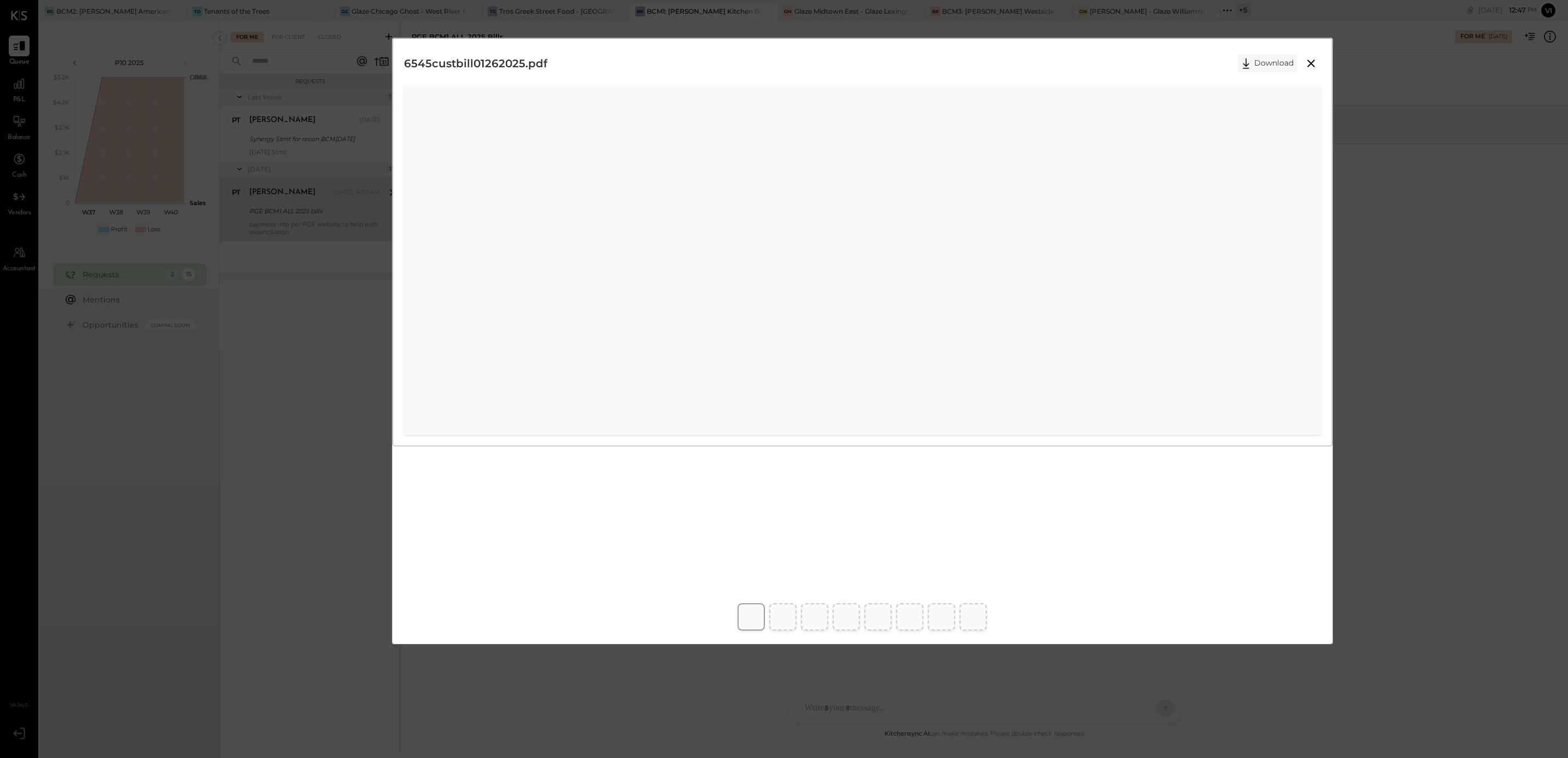
click at [1255, 61] on button "Download" at bounding box center [1267, 63] width 59 height 18
click at [1461, 491] on div "6545custbill01262025.pdf Download" at bounding box center [784, 379] width 1568 height 758
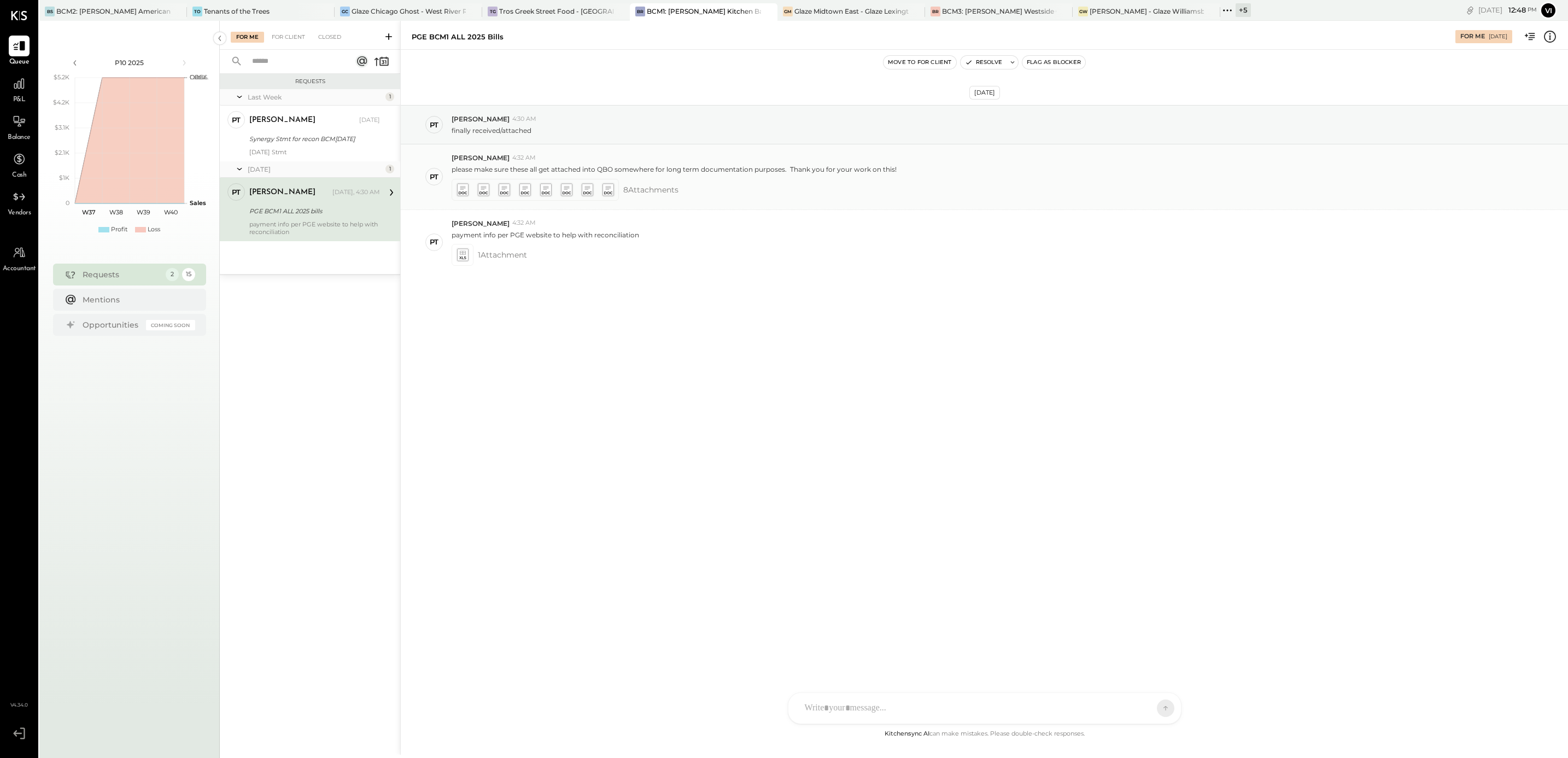
click at [588, 189] on icon at bounding box center [587, 187] width 5 height 3
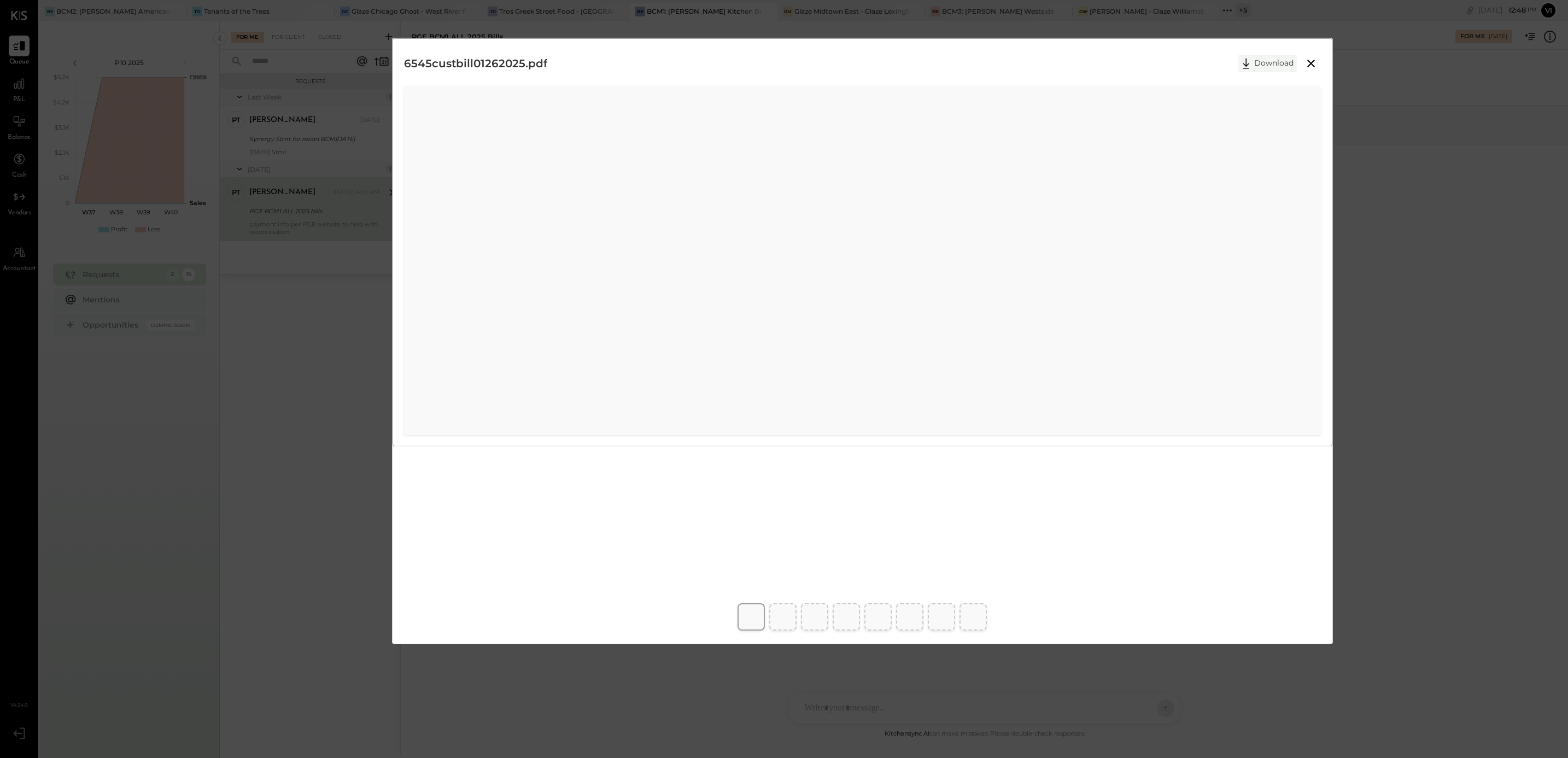
click at [1281, 63] on button "Download" at bounding box center [1267, 63] width 59 height 18
click at [1491, 514] on div "6545custbill01262025.pdf Download" at bounding box center [784, 379] width 1568 height 758
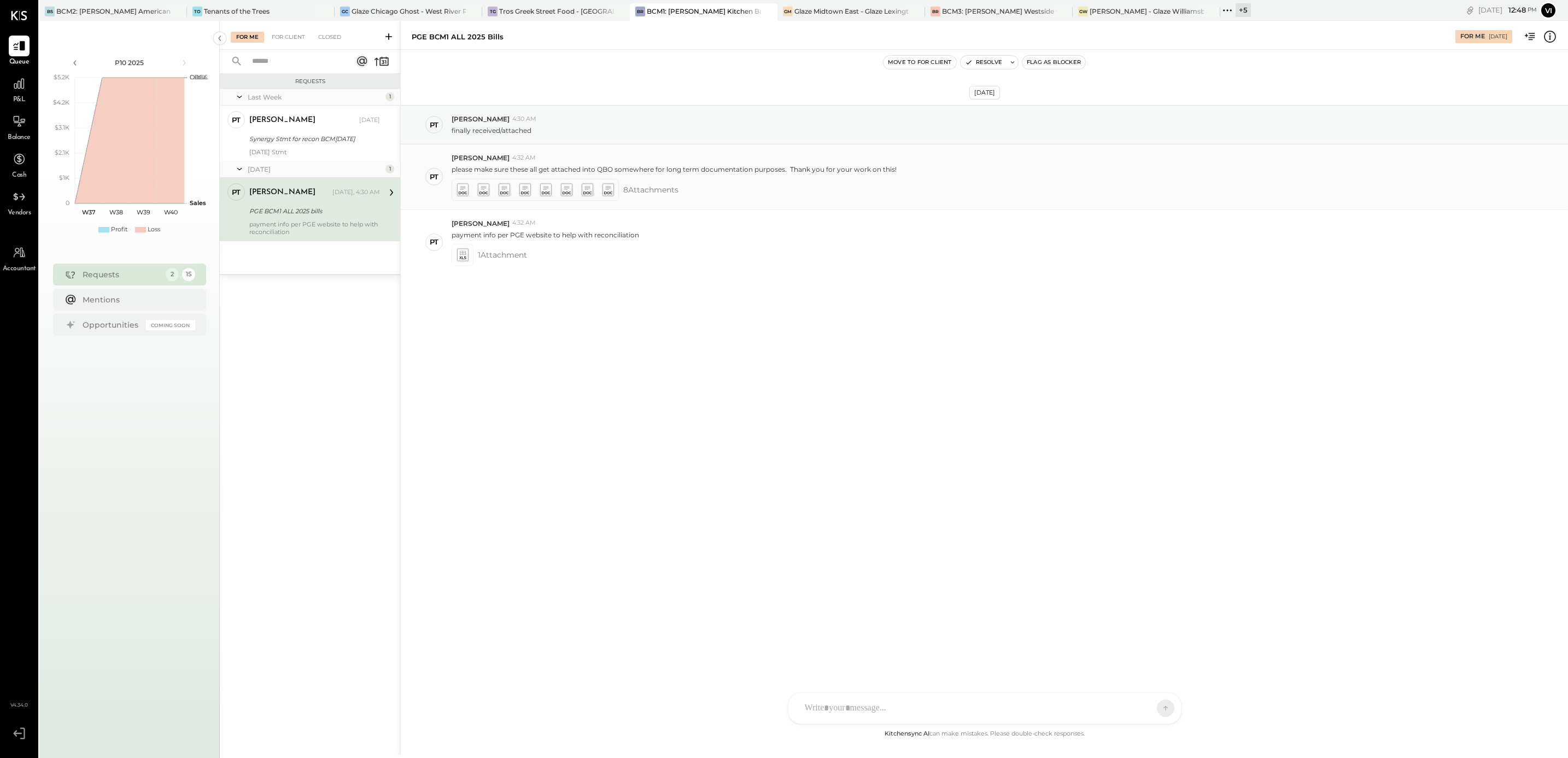
click at [603, 194] on icon at bounding box center [608, 190] width 11 height 12
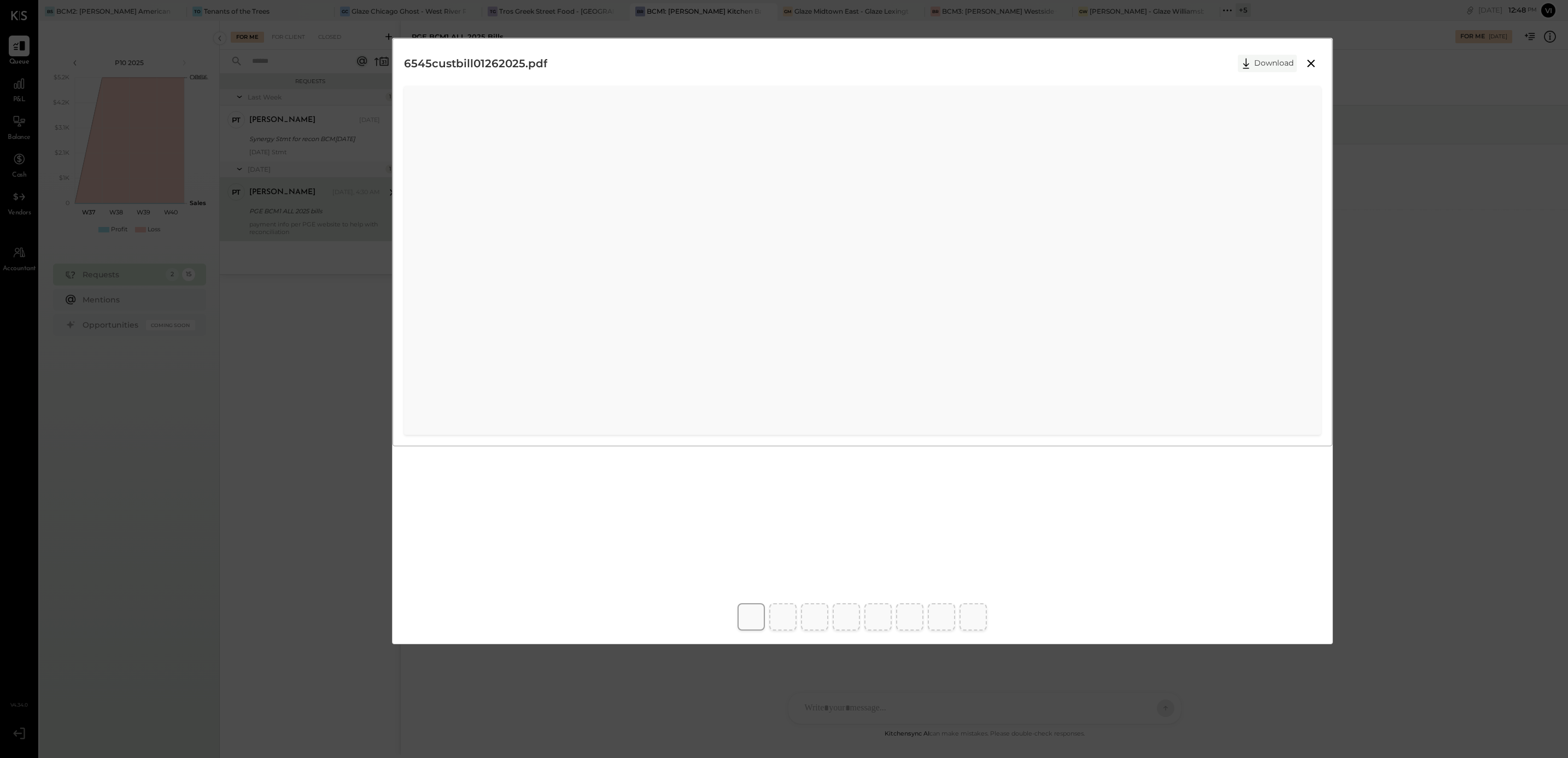
click at [1262, 66] on button "Download" at bounding box center [1267, 63] width 59 height 18
click at [1493, 657] on div "6545custbill01262025.pdf Download" at bounding box center [784, 379] width 1568 height 758
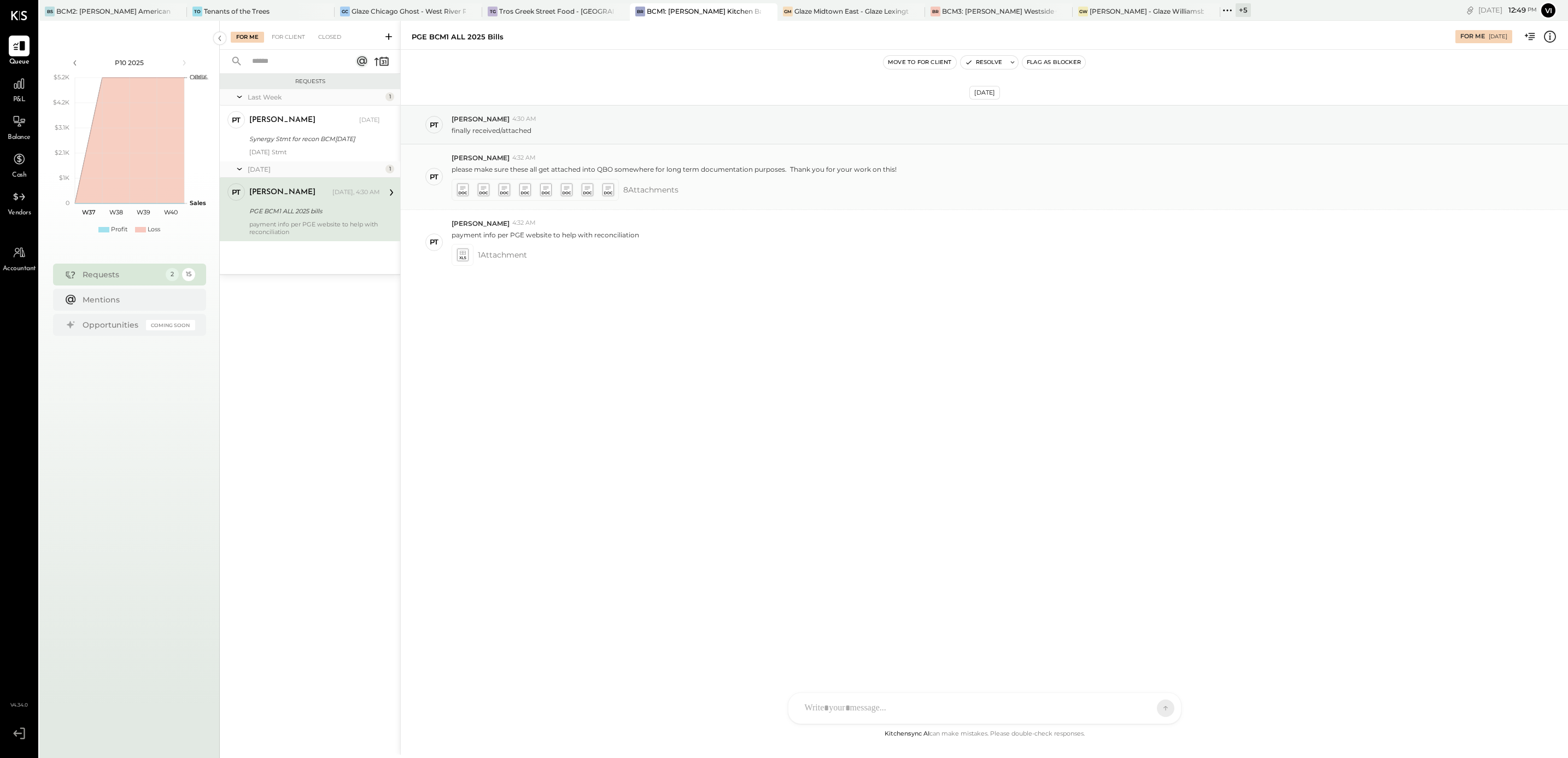
click at [466, 192] on icon at bounding box center [462, 189] width 12 height 13
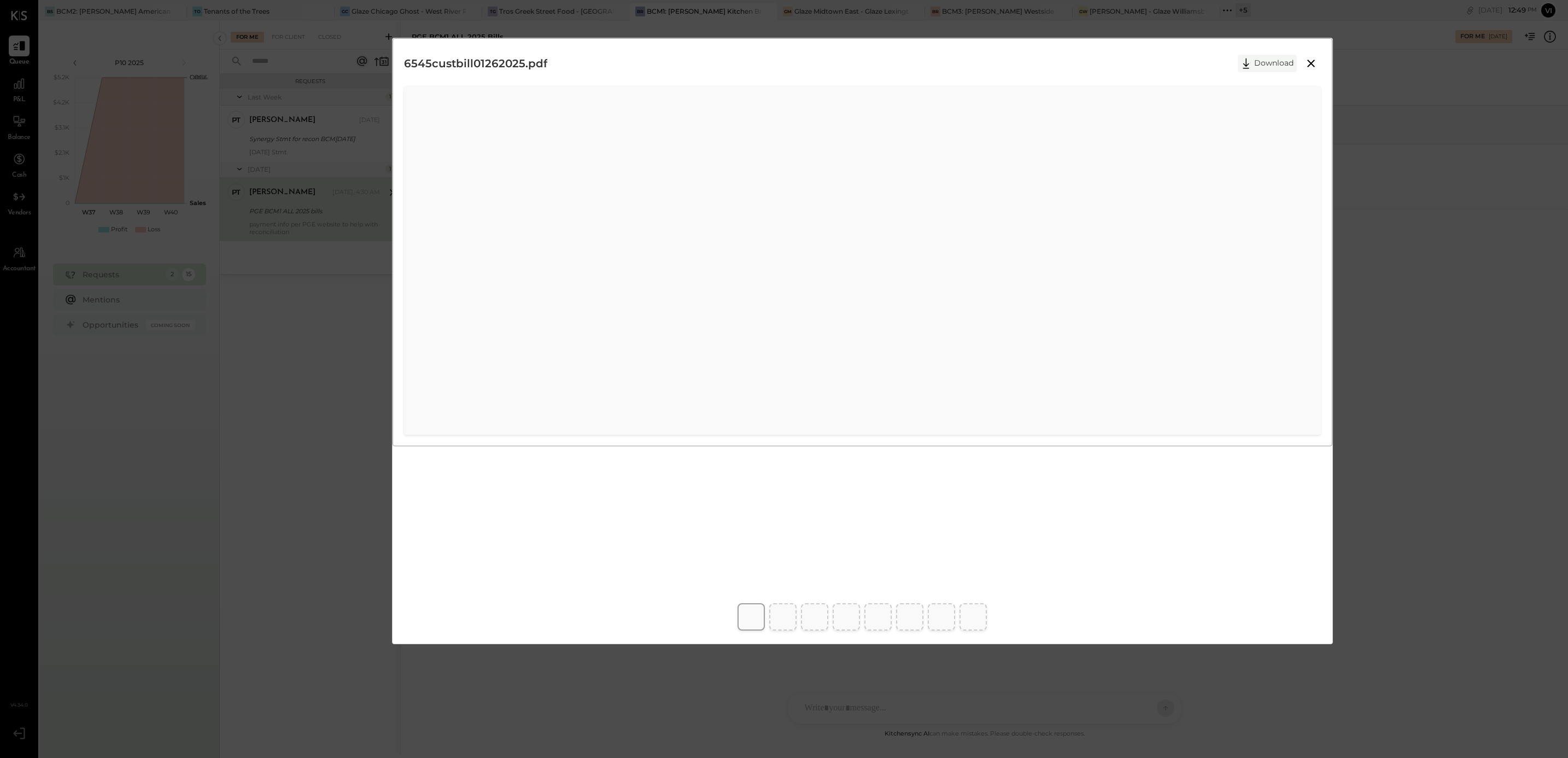
click at [1269, 63] on button "Download" at bounding box center [1267, 63] width 59 height 18
click at [1394, 560] on div "6545custbill01262025.pdf Download" at bounding box center [784, 379] width 1568 height 758
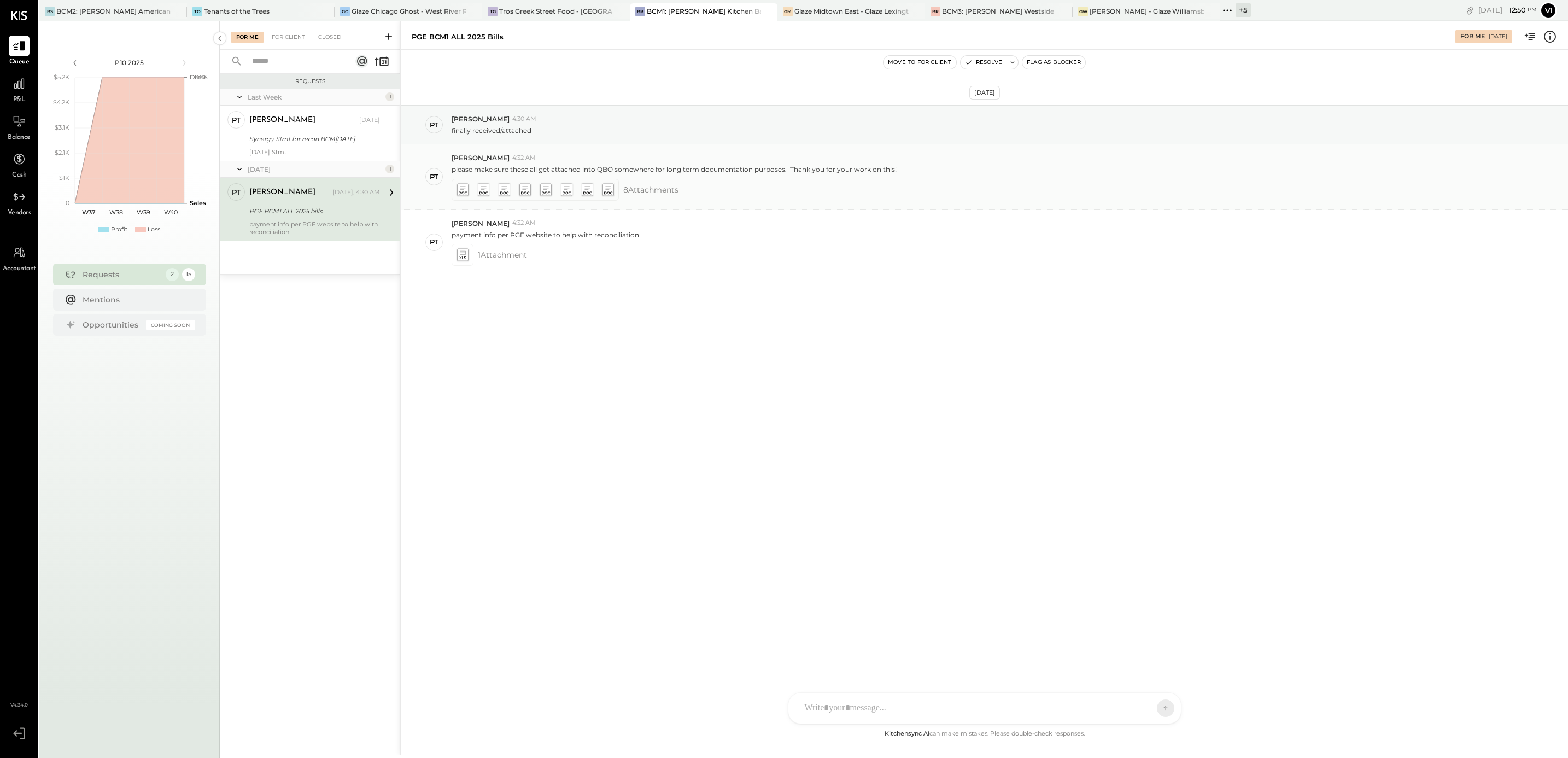
click at [483, 194] on icon at bounding box center [483, 192] width 8 height 2
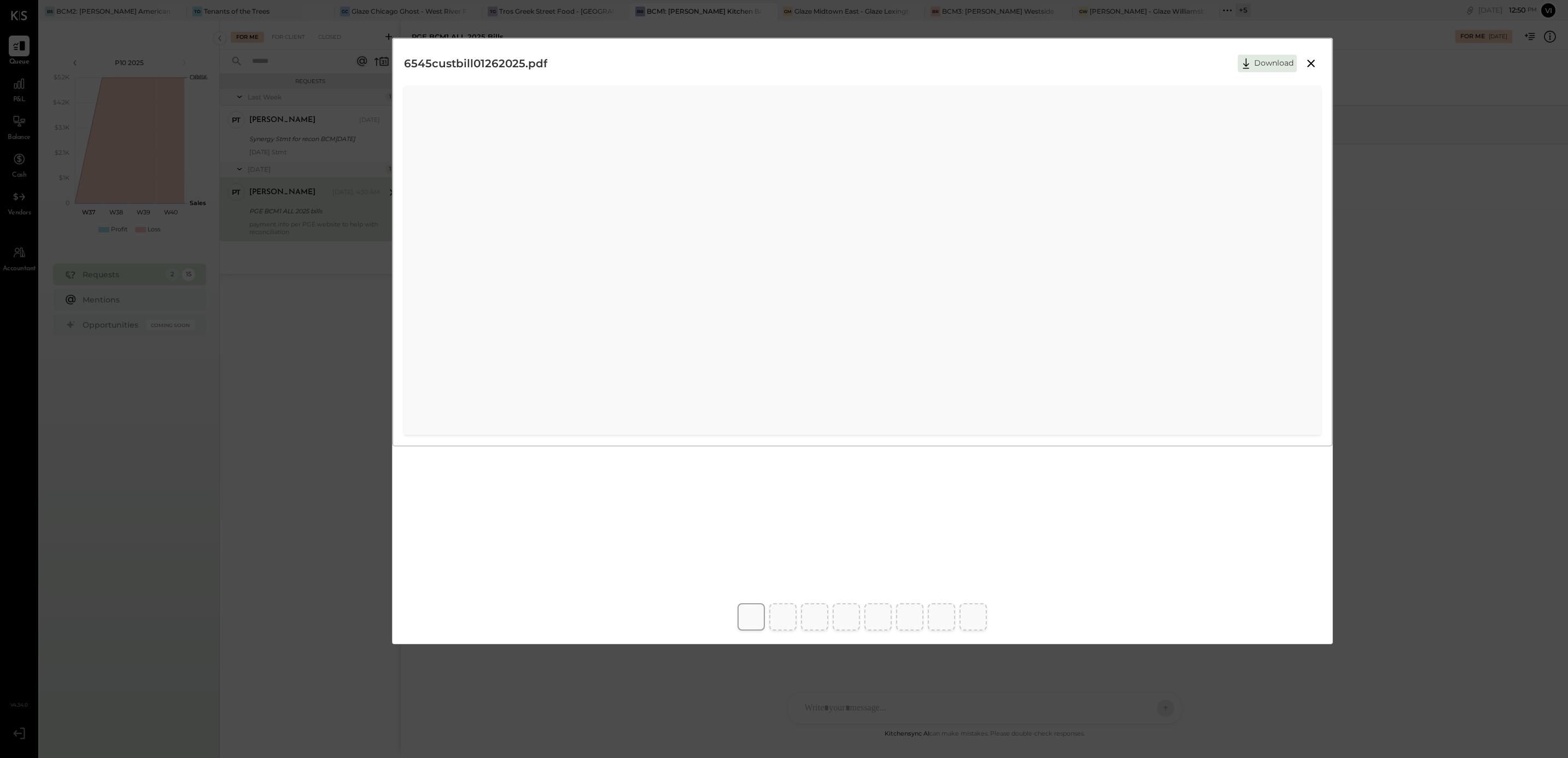
click at [1309, 66] on icon at bounding box center [1311, 63] width 13 height 13
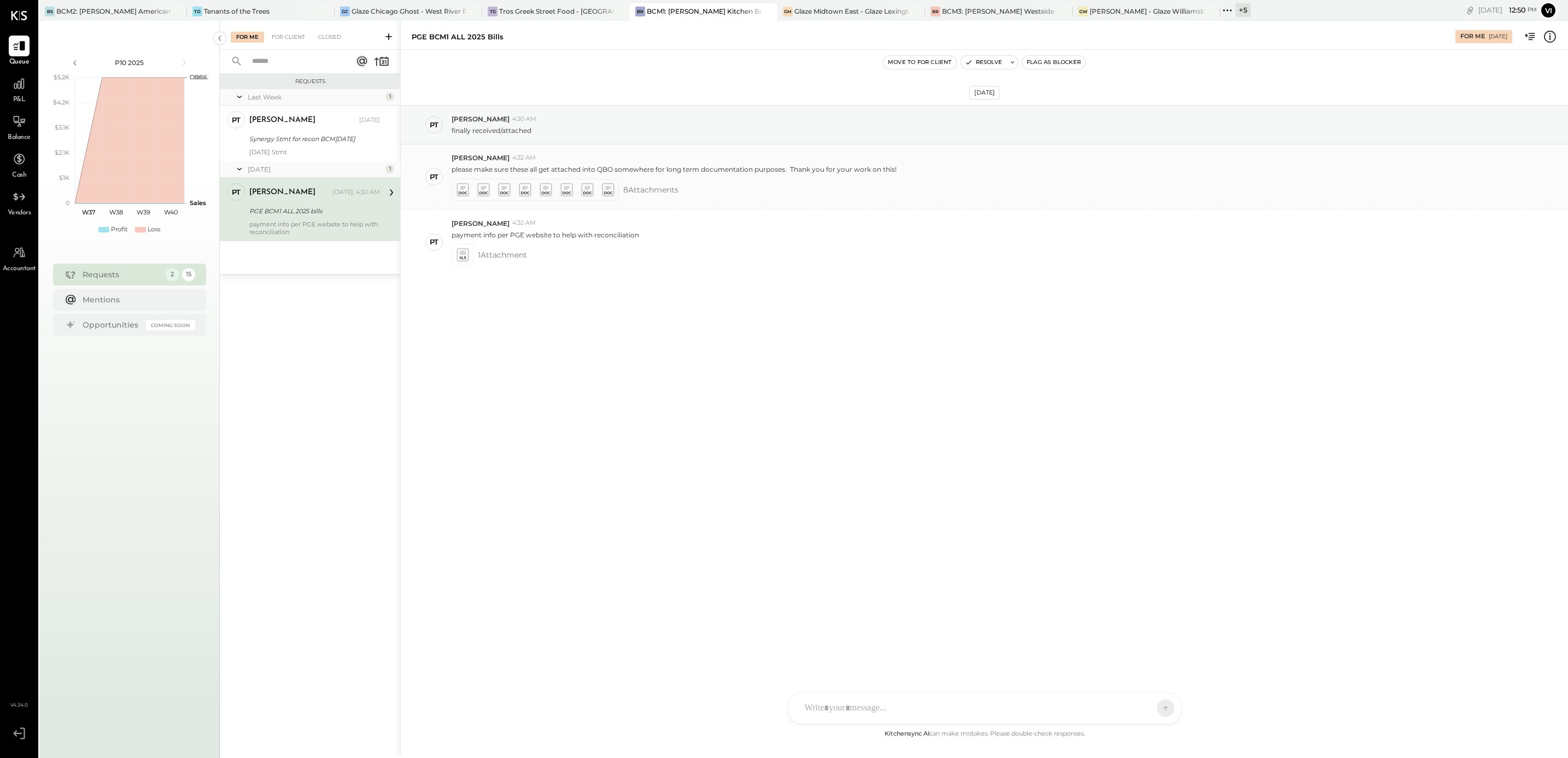
click at [481, 189] on icon at bounding box center [483, 187] width 5 height 3
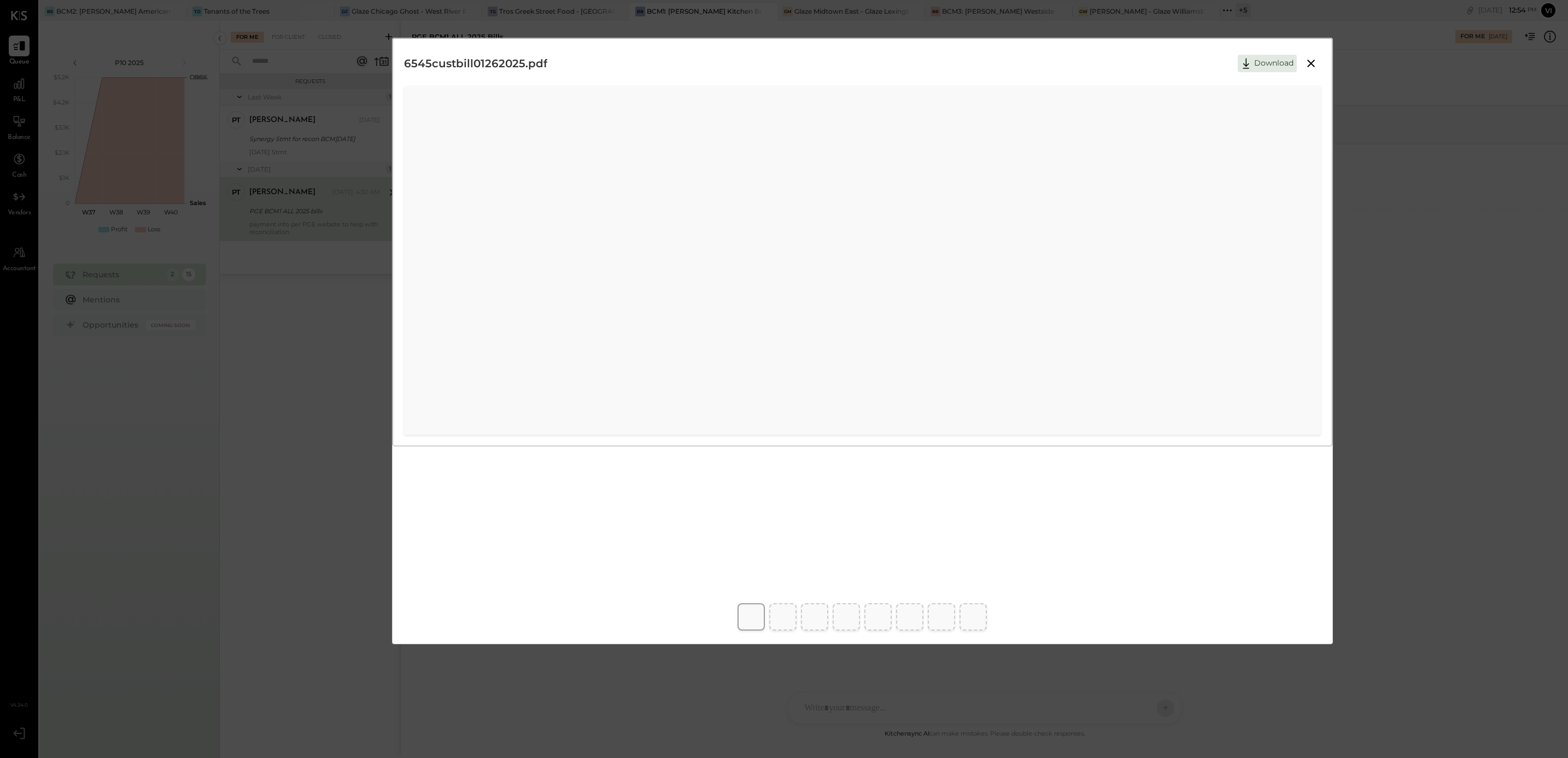
click at [1270, 67] on button "Download" at bounding box center [1267, 63] width 59 height 18
click at [1264, 58] on button "Download" at bounding box center [1267, 63] width 59 height 18
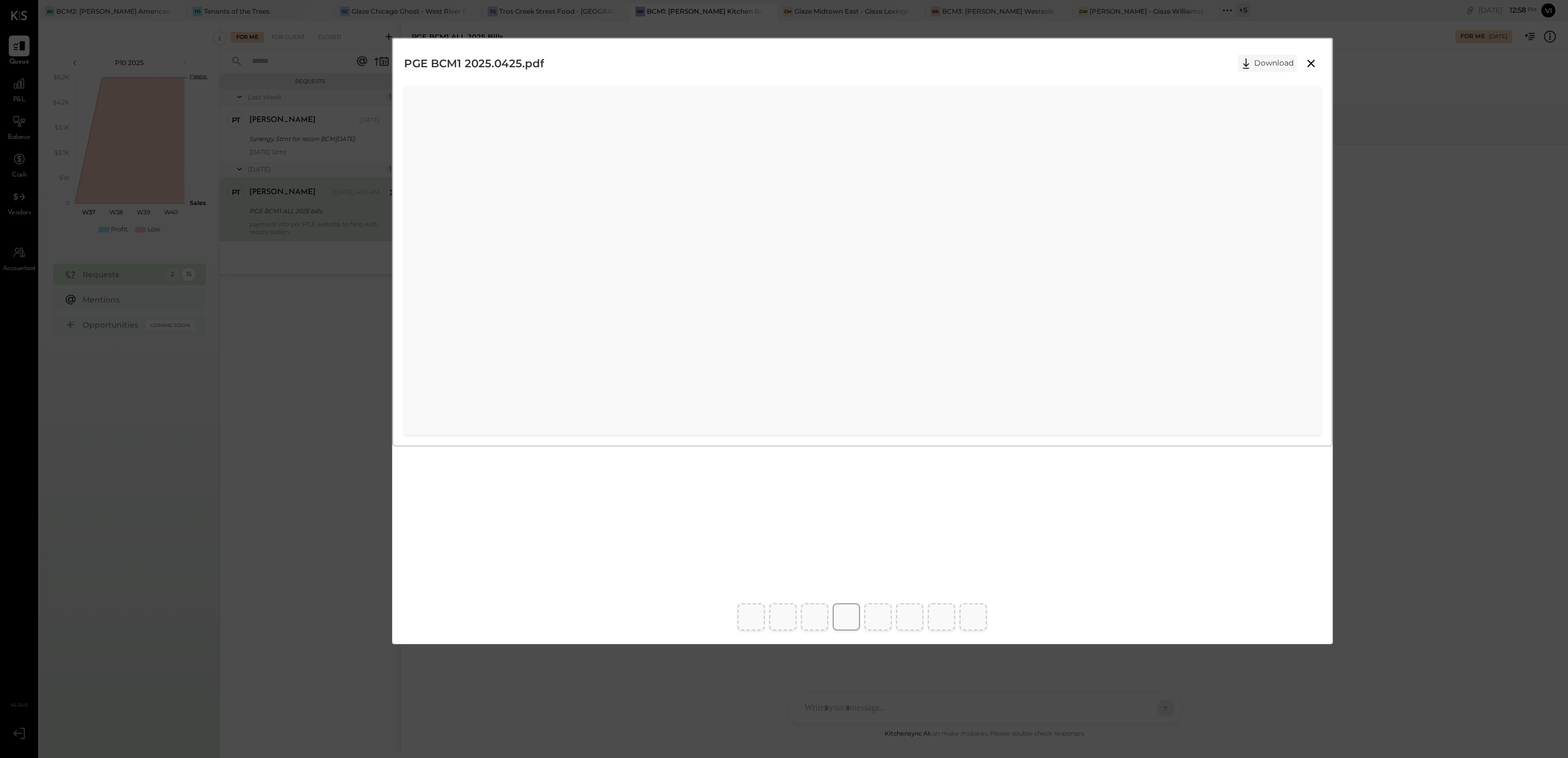
click at [1265, 63] on button "Download" at bounding box center [1267, 63] width 59 height 18
click at [1276, 61] on button "Download" at bounding box center [1267, 63] width 59 height 18
click at [1265, 62] on button "Download" at bounding box center [1267, 63] width 59 height 18
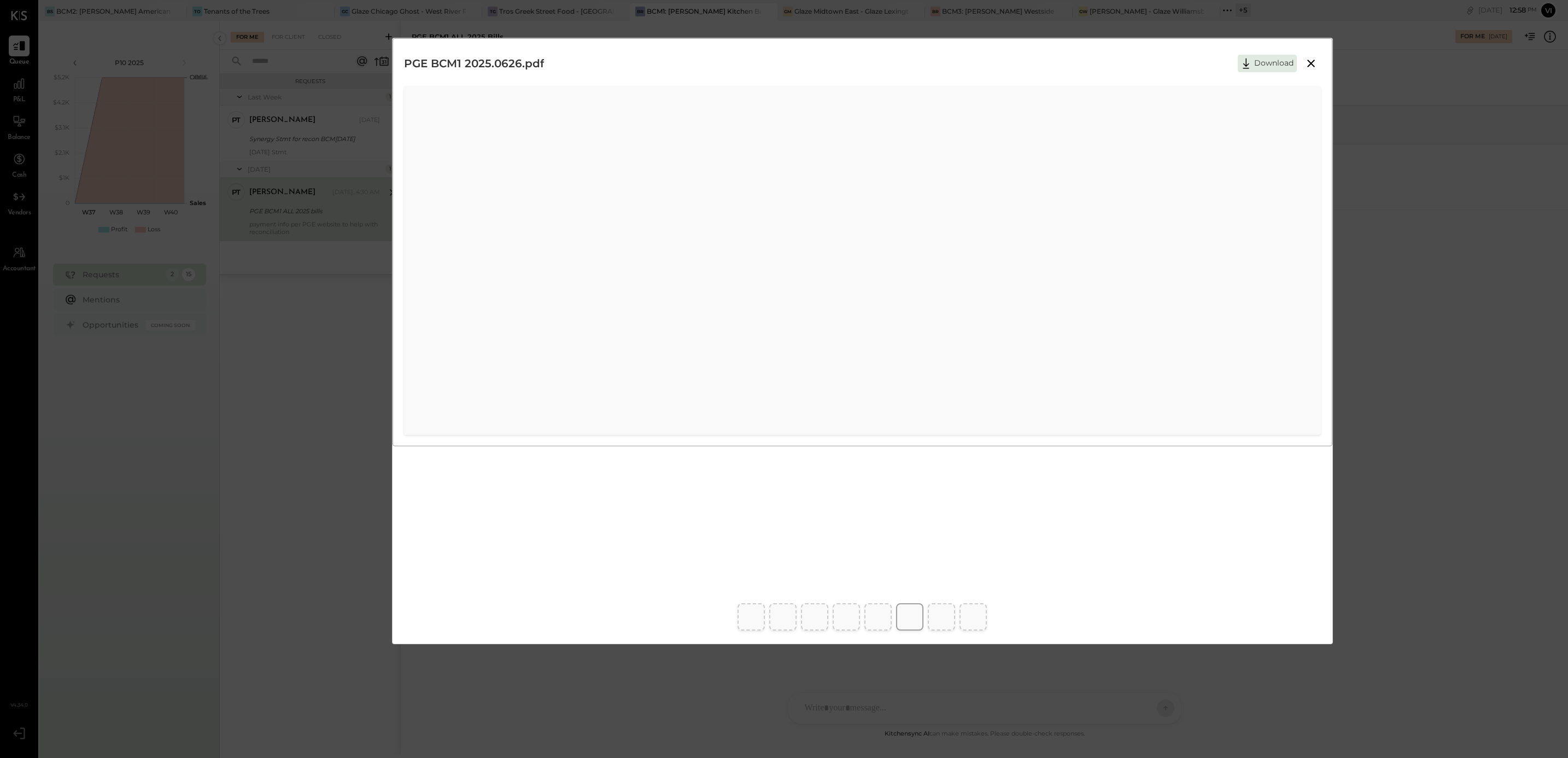
click at [1271, 66] on button "Download" at bounding box center [1267, 63] width 59 height 18
click at [1259, 66] on button "Download" at bounding box center [1267, 63] width 59 height 18
click at [1399, 642] on div "PGE BCM1 2025.0826.pdf Download" at bounding box center [784, 379] width 1568 height 758
